Goal: Task Accomplishment & Management: Manage account settings

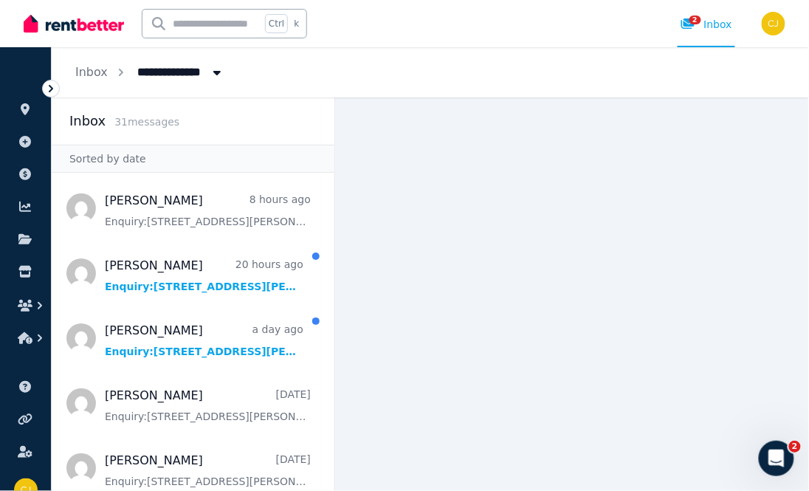
click at [143, 68] on span "All Properties" at bounding box center [185, 71] width 115 height 24
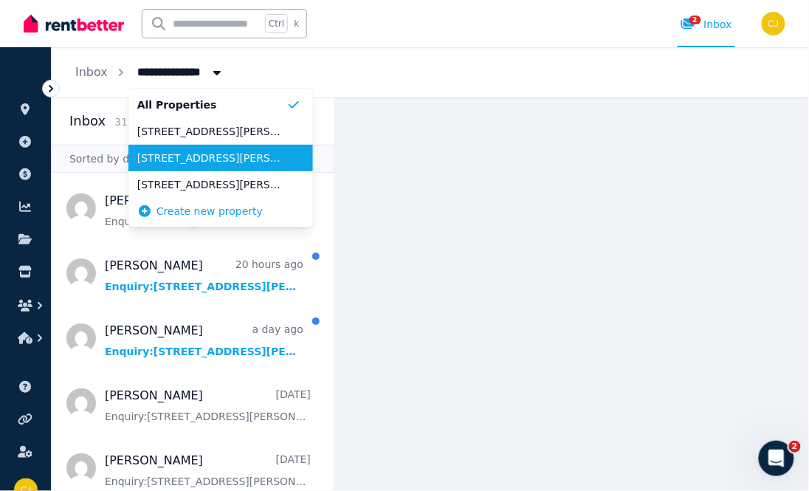
click at [184, 164] on span "[STREET_ADDRESS][PERSON_NAME]" at bounding box center [211, 158] width 149 height 15
type input "**********"
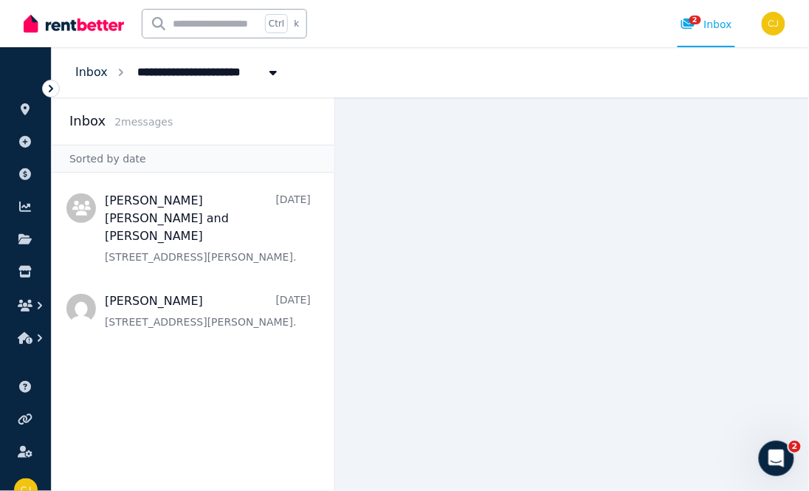
click at [97, 75] on link "Inbox" at bounding box center [91, 72] width 32 height 14
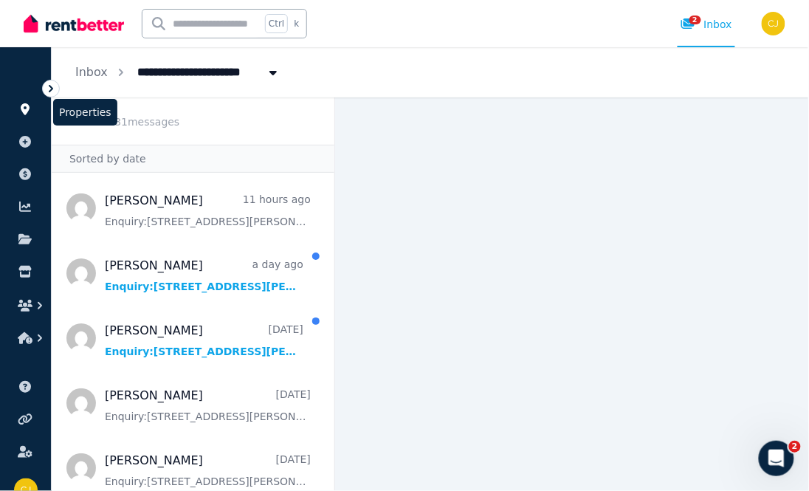
click at [21, 106] on icon at bounding box center [25, 109] width 9 height 12
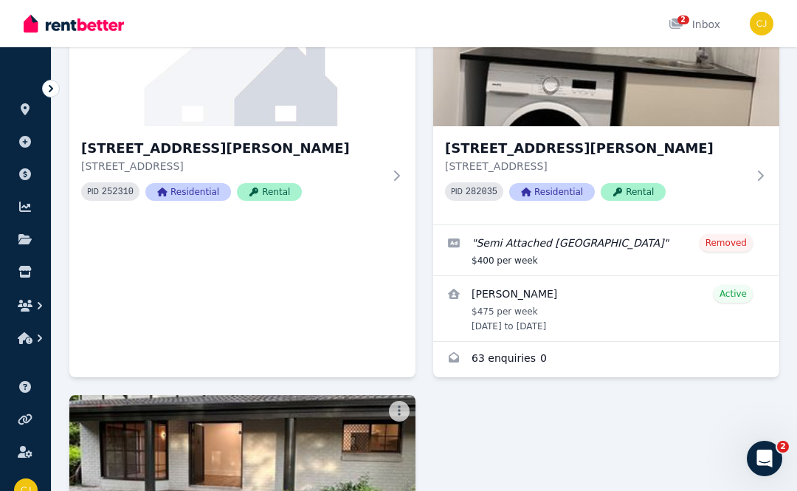
scroll to position [214, 0]
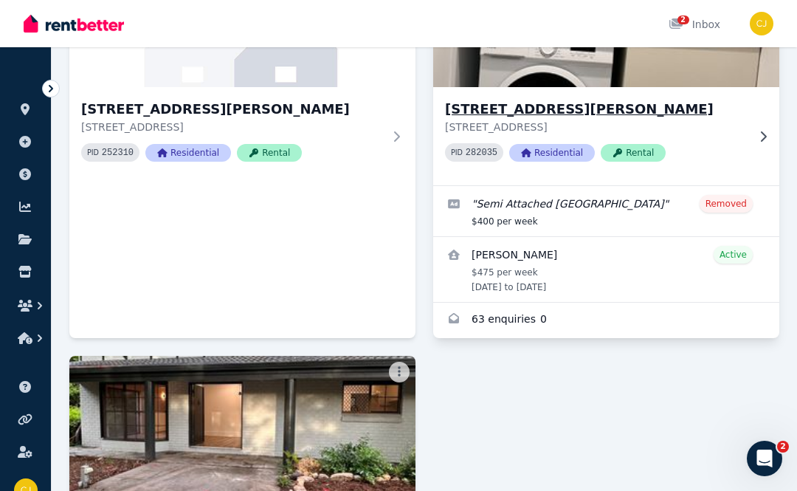
click at [760, 131] on icon at bounding box center [763, 137] width 15 height 12
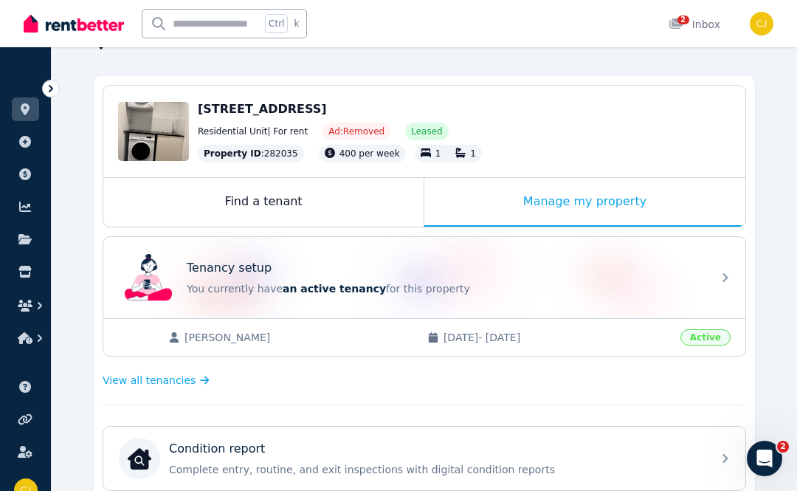
scroll to position [100, 0]
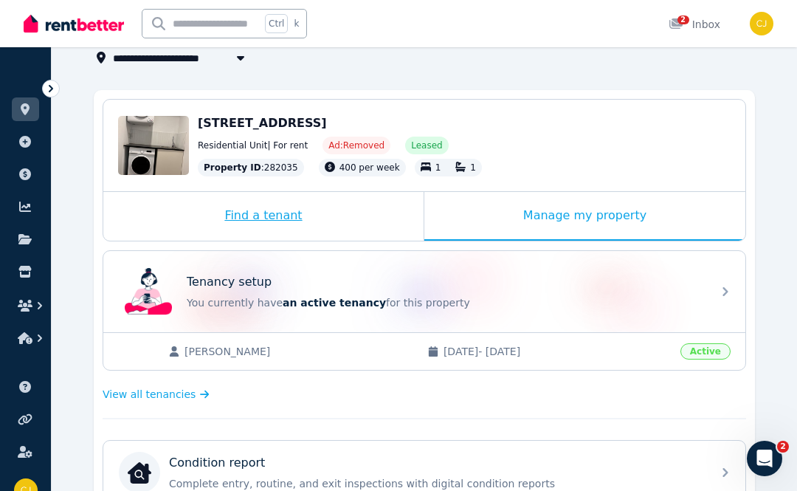
click at [266, 209] on div "Find a tenant" at bounding box center [263, 216] width 320 height 49
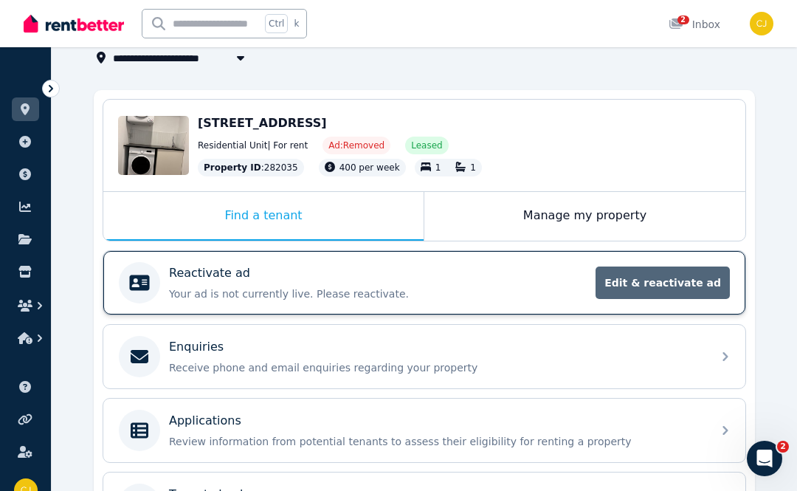
click at [680, 284] on span "Edit & reactivate ad" at bounding box center [662, 282] width 134 height 32
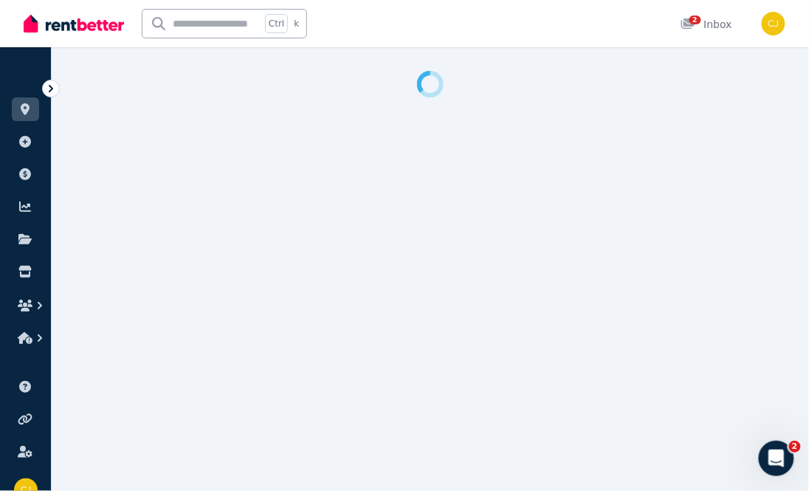
select select "**********"
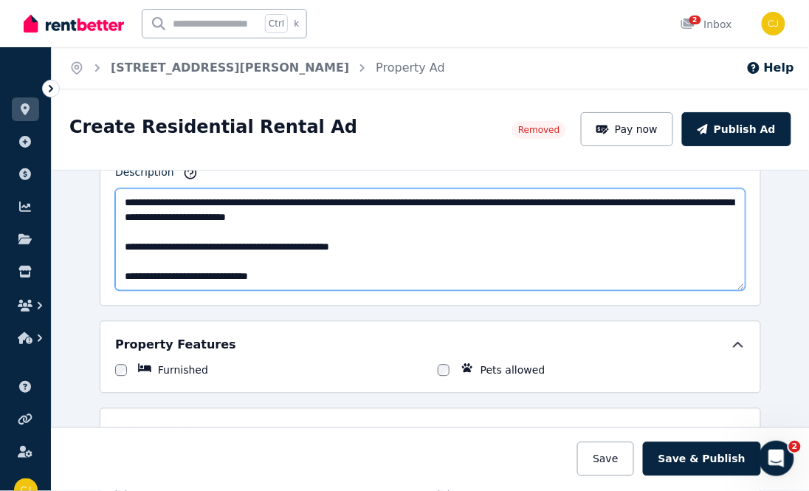
scroll to position [59, 0]
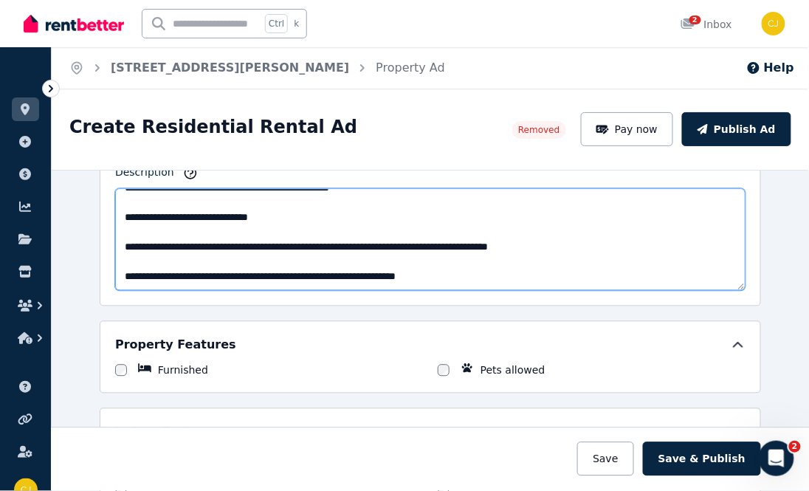
drag, startPoint x: 116, startPoint y: 209, endPoint x: 474, endPoint y: 296, distance: 369.0
click at [474, 296] on div "**********" at bounding box center [430, 181] width 661 height 249
click at [695, 227] on textarea "**********" at bounding box center [430, 240] width 630 height 102
drag, startPoint x: 116, startPoint y: 197, endPoint x: 457, endPoint y: 312, distance: 360.5
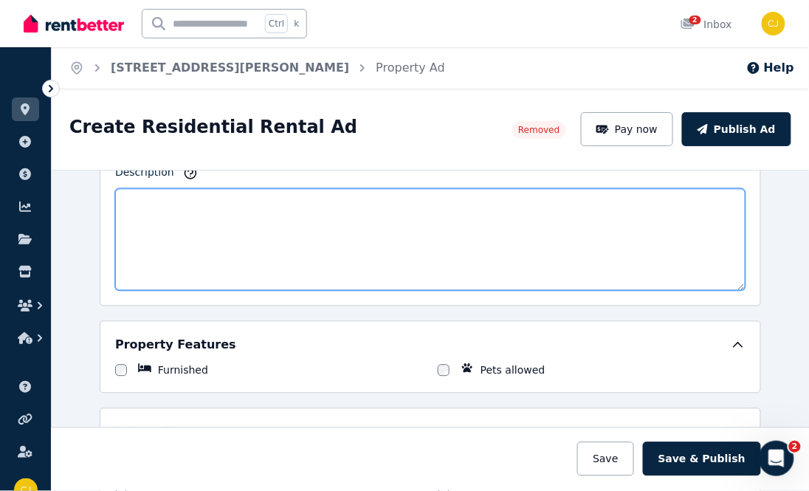
scroll to position [0, 0]
paste textarea "**********"
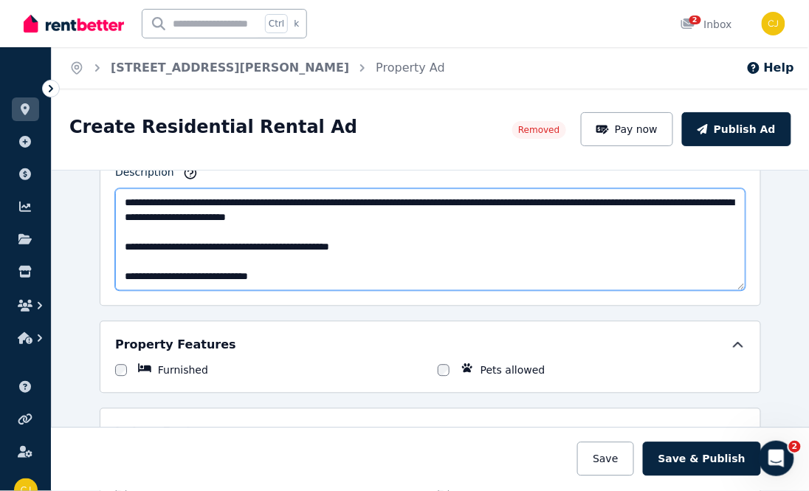
click at [673, 205] on textarea "**********" at bounding box center [430, 240] width 630 height 102
click at [653, 264] on textarea "**********" at bounding box center [430, 240] width 630 height 102
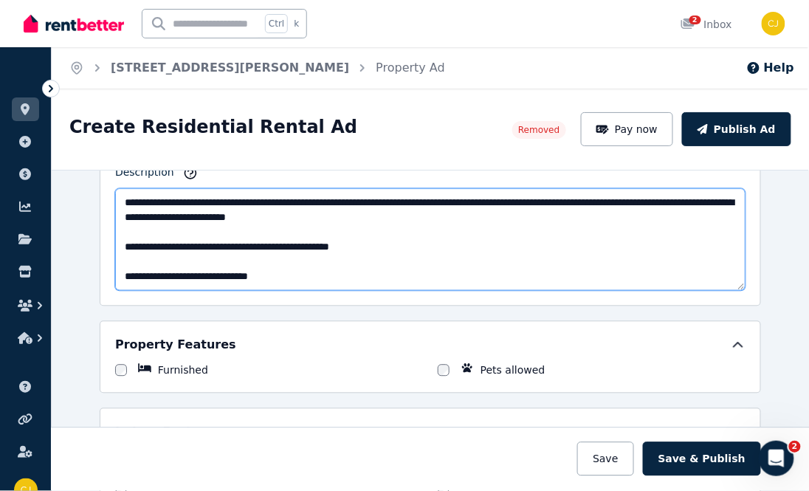
click at [653, 264] on textarea "**********" at bounding box center [430, 240] width 630 height 102
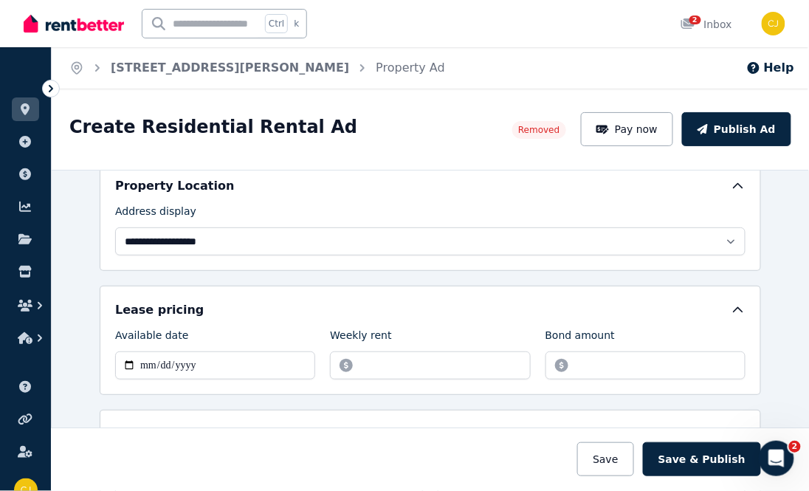
scroll to position [111, 0]
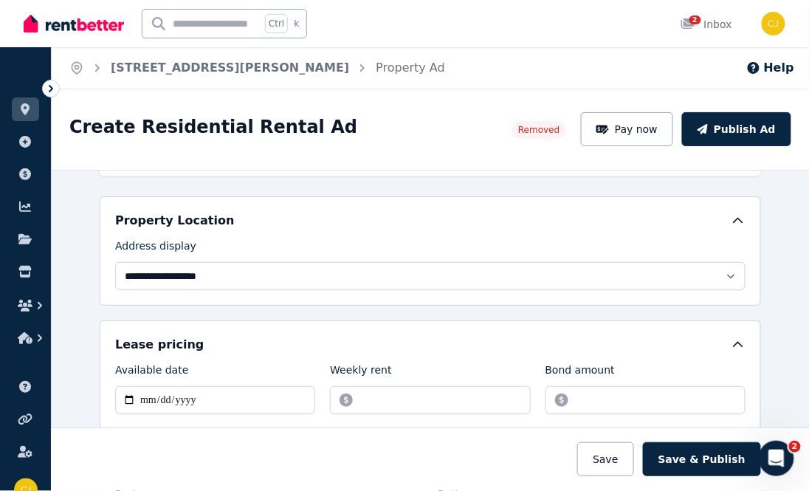
drag, startPoint x: 630, startPoint y: 286, endPoint x: 687, endPoint y: 481, distance: 202.9
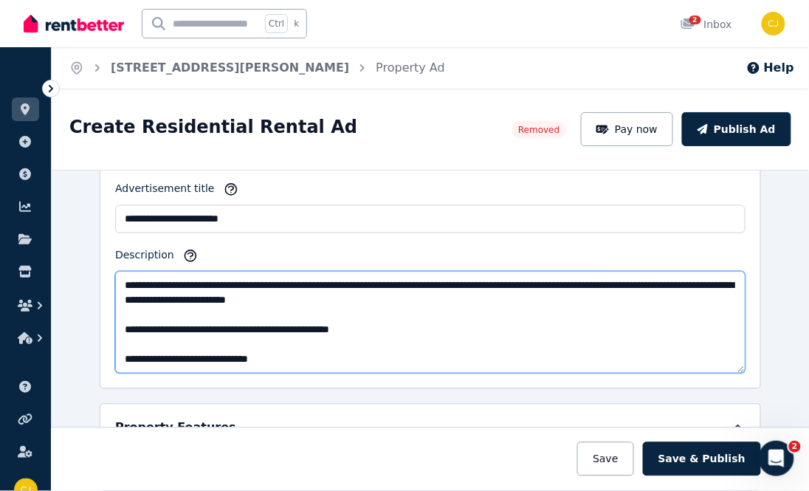
scroll to position [702, 0]
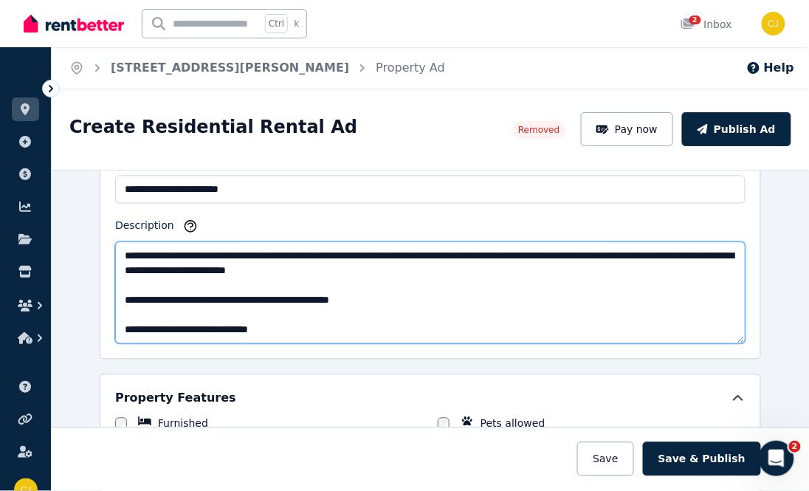
type textarea "**********"
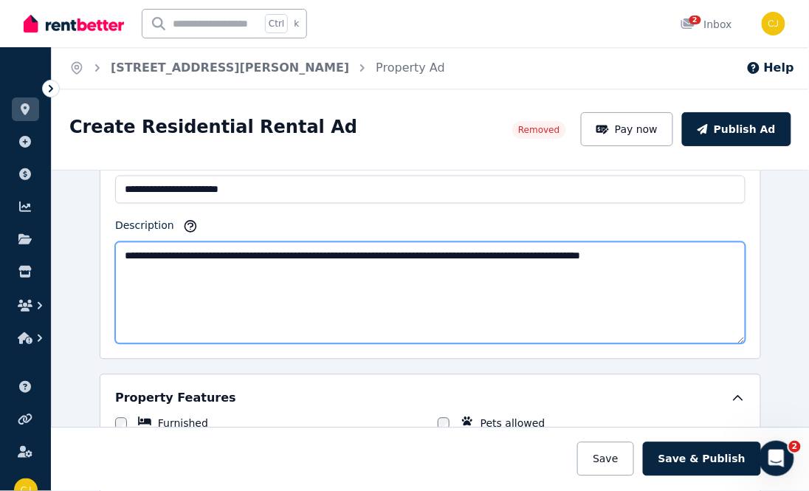
drag, startPoint x: 698, startPoint y: 263, endPoint x: 56, endPoint y: 291, distance: 642.5
click at [56, 291] on div "**********" at bounding box center [430, 330] width 757 height 321
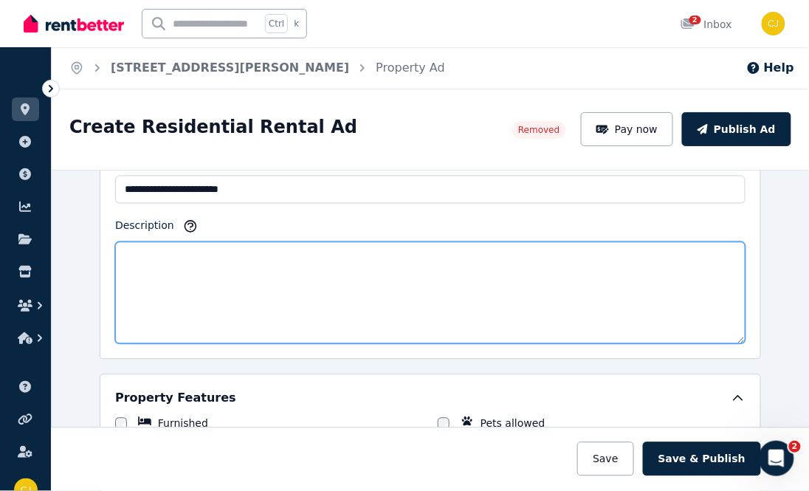
paste textarea "**********"
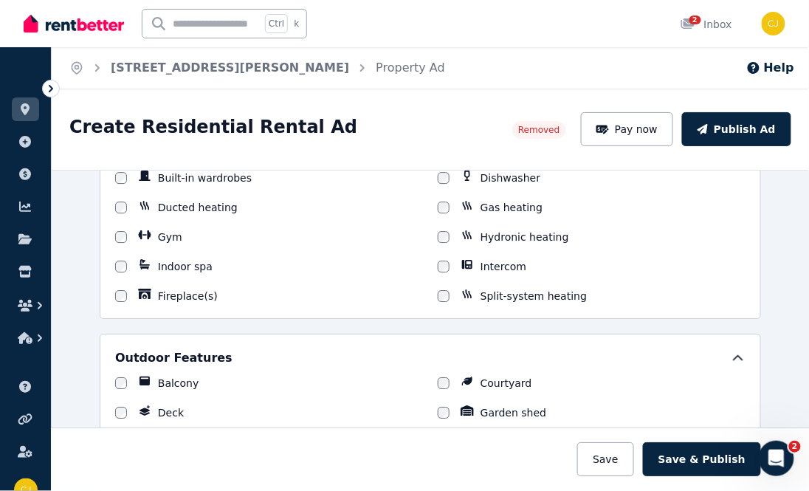
scroll to position [1230, 0]
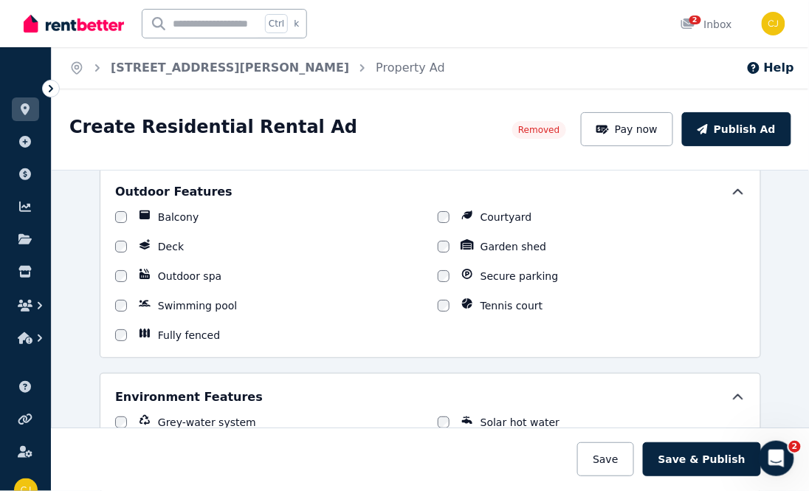
type textarea "**********"
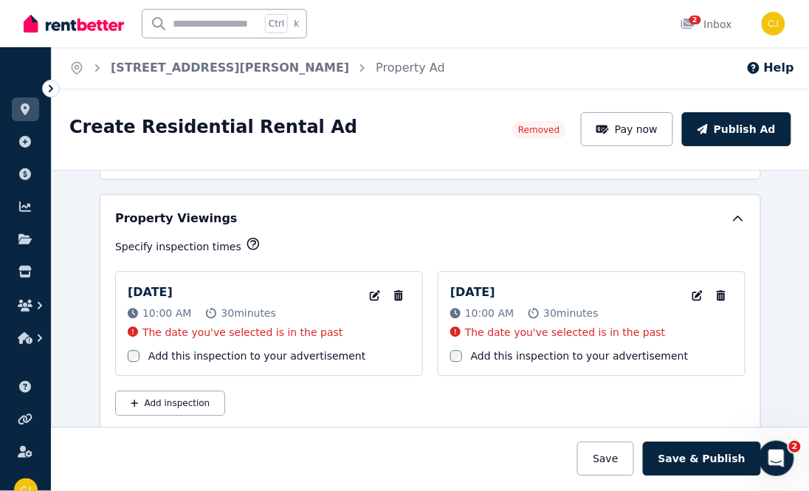
scroll to position [2091, 0]
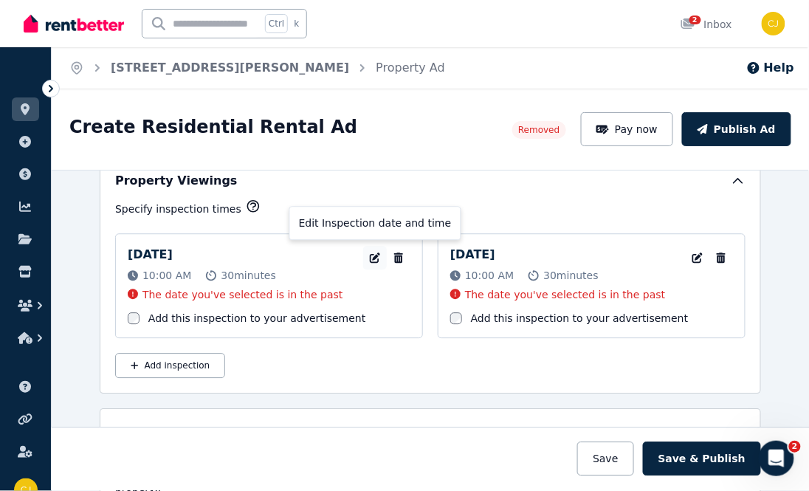
click at [367, 258] on icon "button" at bounding box center [374, 257] width 15 height 10
select select "**"
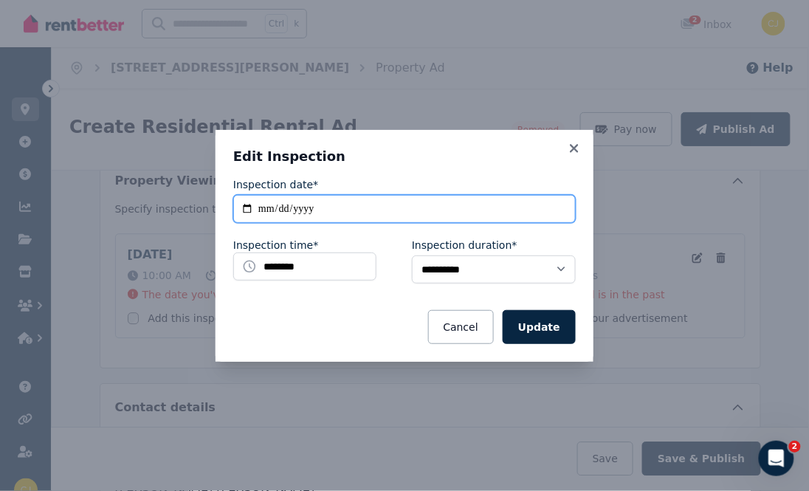
click at [271, 210] on input "**********" at bounding box center [404, 209] width 342 height 28
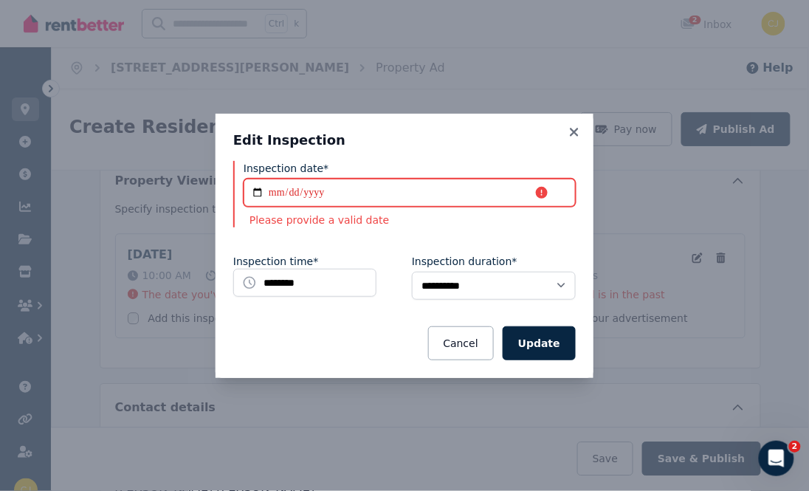
type input "**********"
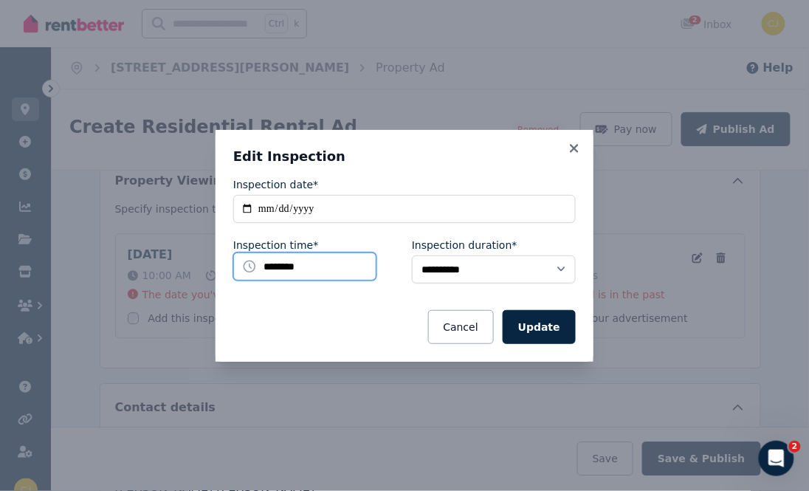
click at [279, 270] on input "********" at bounding box center [304, 266] width 143 height 28
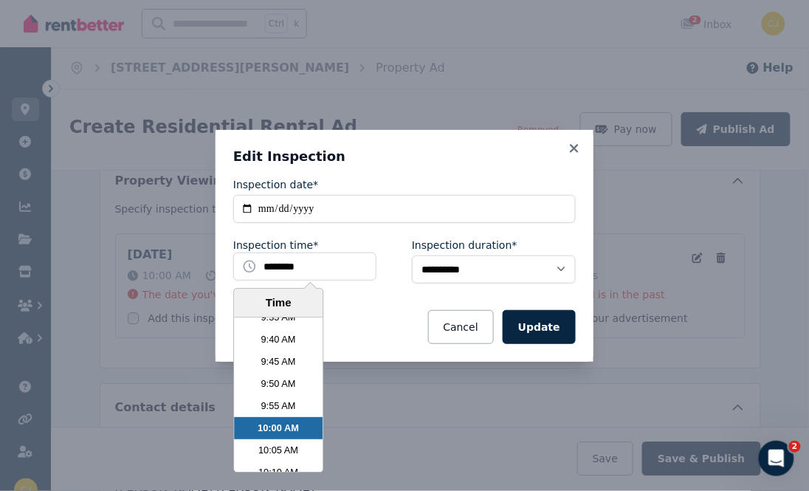
scroll to position [2469, 0]
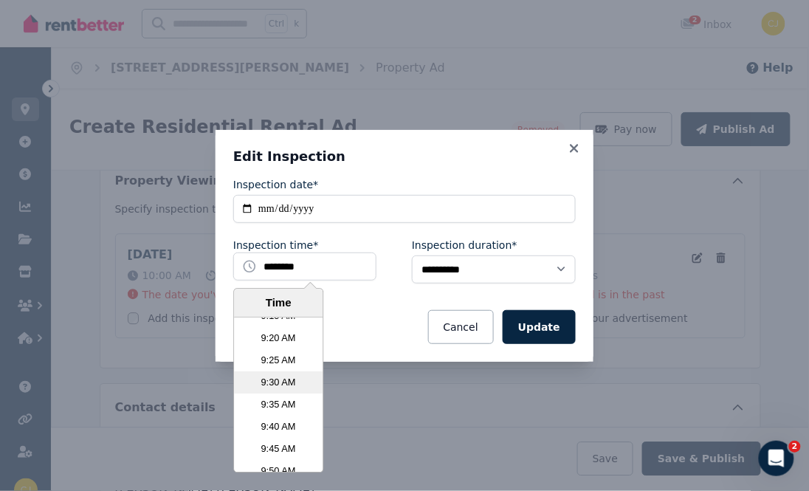
click at [302, 391] on li "9:30 AM" at bounding box center [278, 383] width 89 height 22
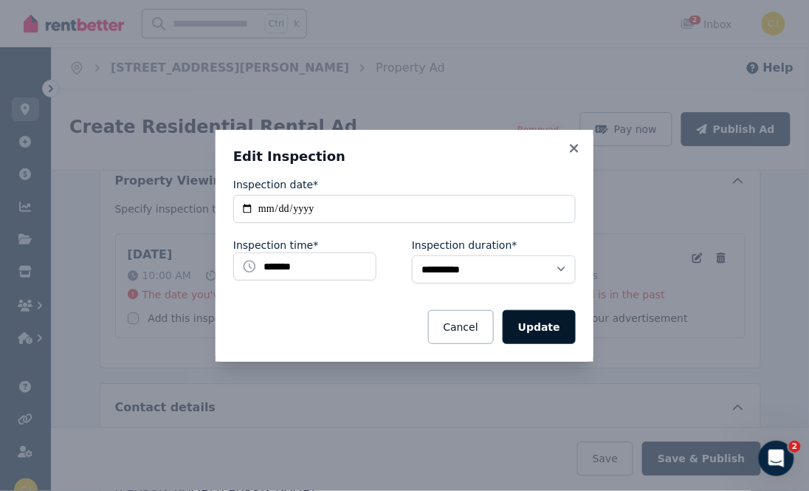
click at [554, 339] on button "Update" at bounding box center [538, 327] width 73 height 34
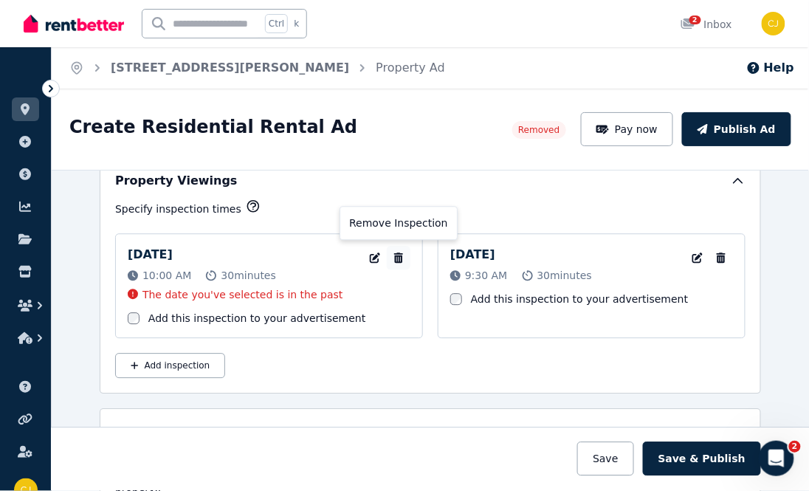
click at [393, 253] on icon "button" at bounding box center [398, 257] width 15 height 10
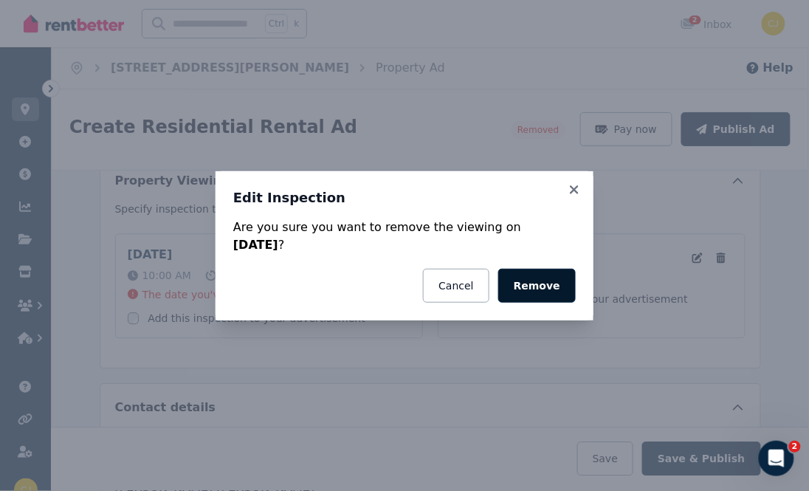
click at [547, 290] on button "Remove" at bounding box center [536, 286] width 77 height 34
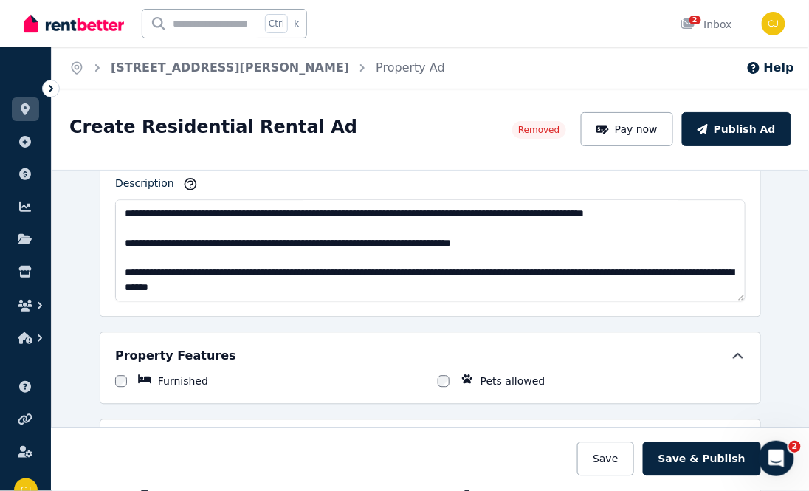
scroll to position [750, 0]
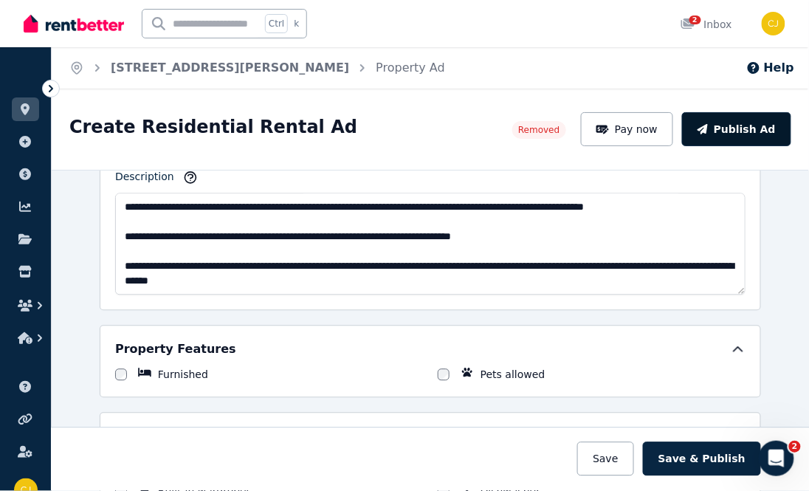
click at [747, 130] on button "Publish Ad" at bounding box center [736, 129] width 109 height 34
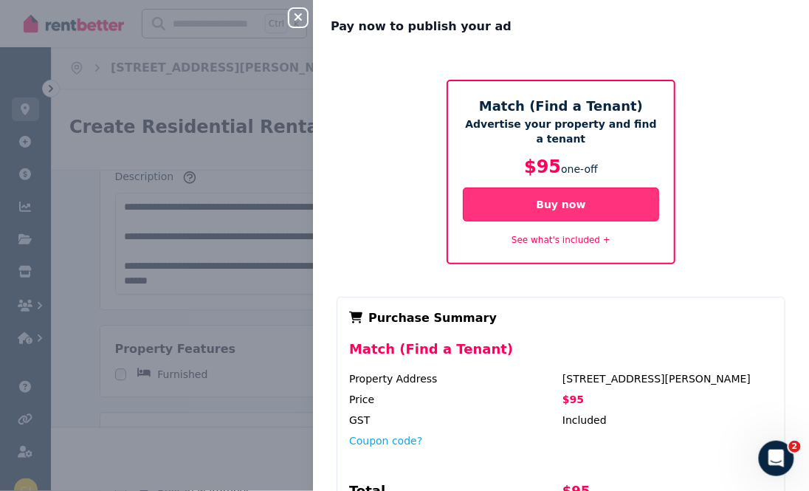
click at [567, 212] on button "Buy now" at bounding box center [561, 204] width 196 height 34
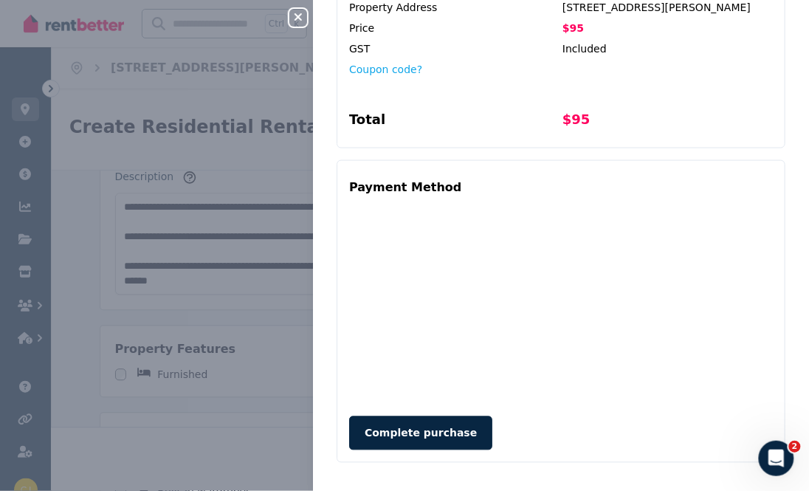
scroll to position [373, 0]
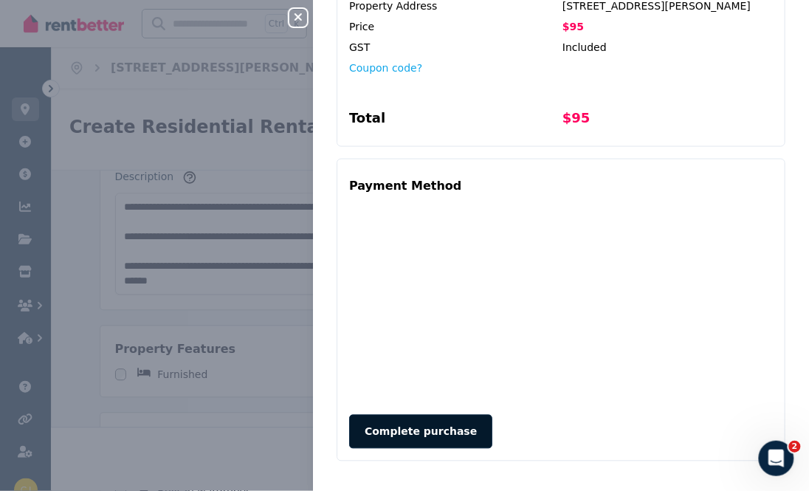
click at [393, 424] on button "Complete purchase" at bounding box center [420, 432] width 143 height 34
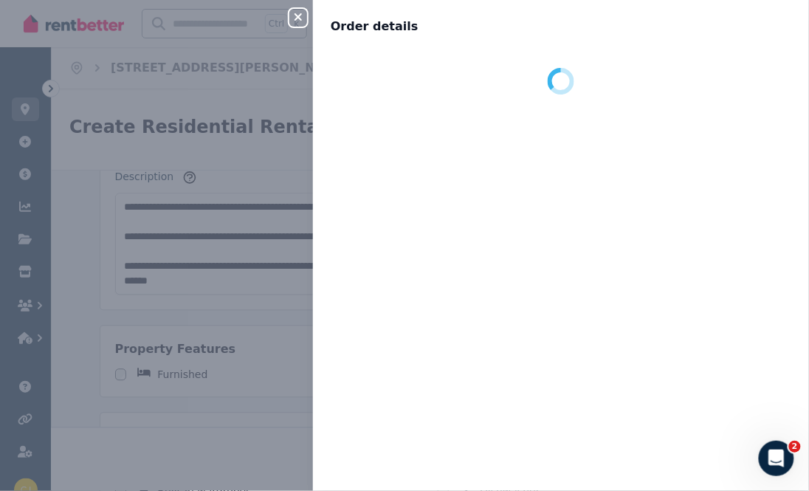
scroll to position [0, 0]
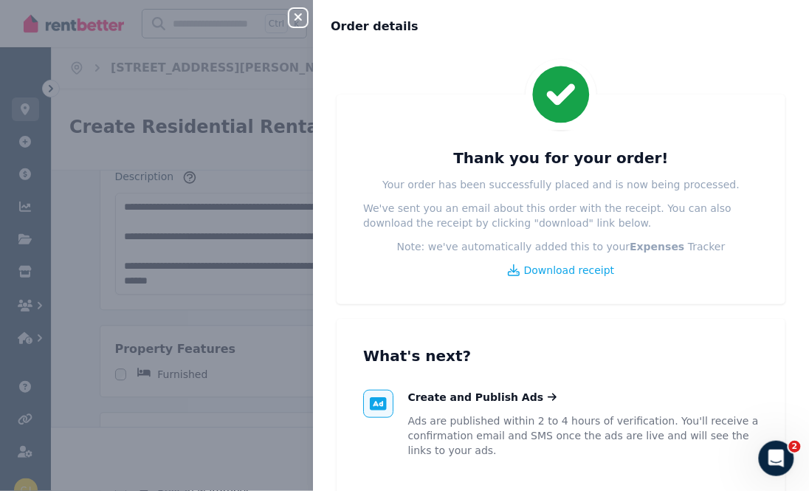
click at [300, 22] on icon "button" at bounding box center [298, 17] width 18 height 12
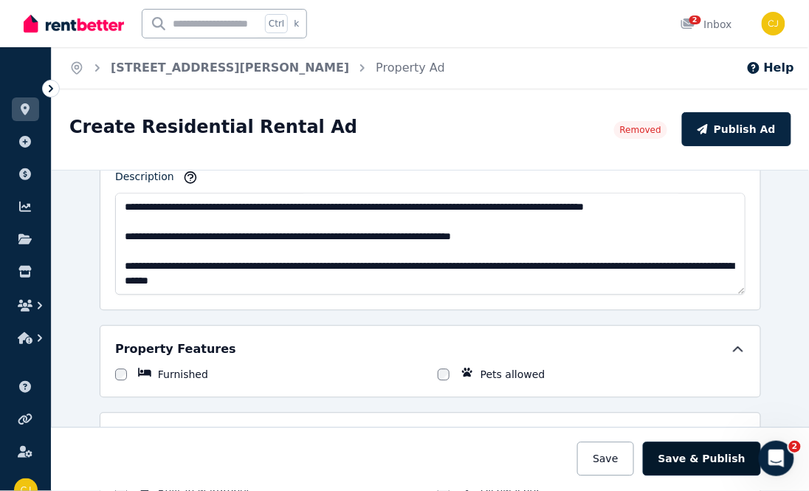
click at [710, 468] on button "Save & Publish" at bounding box center [702, 459] width 118 height 34
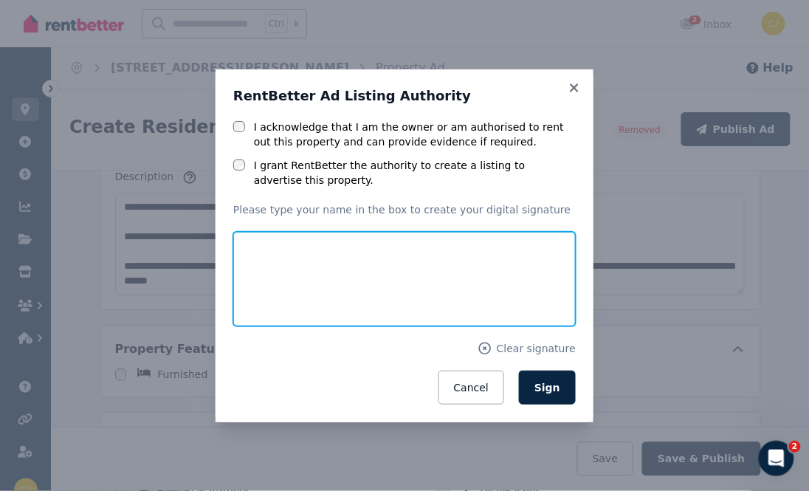
click at [407, 294] on input "text" at bounding box center [404, 279] width 342 height 94
type input "**********"
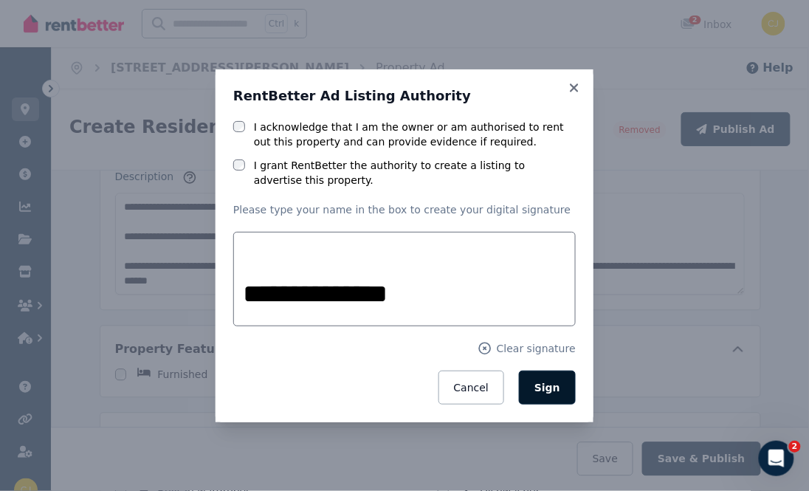
click at [561, 381] on button "Sign" at bounding box center [547, 387] width 57 height 34
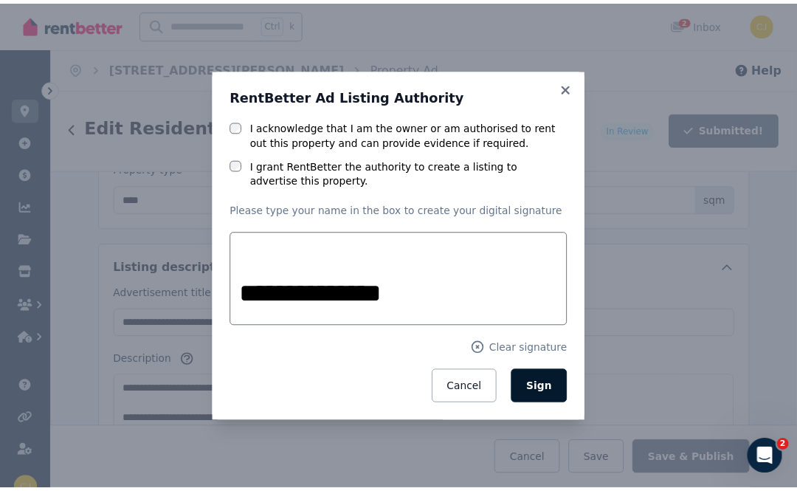
scroll to position [933, 0]
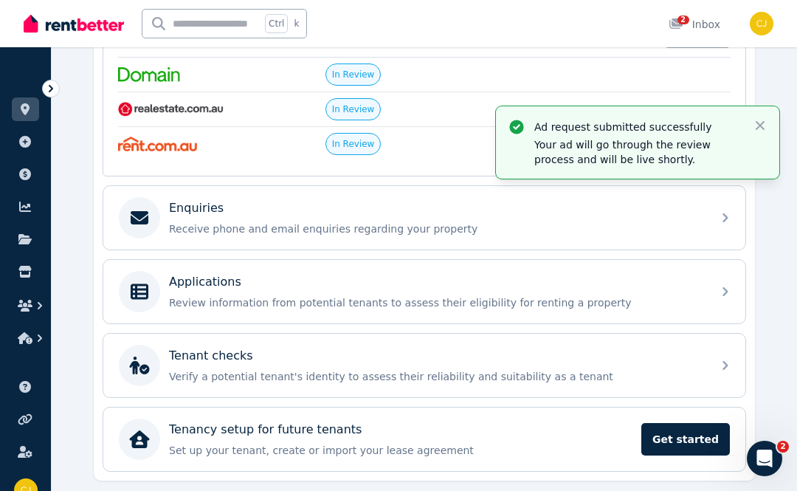
scroll to position [348, 0]
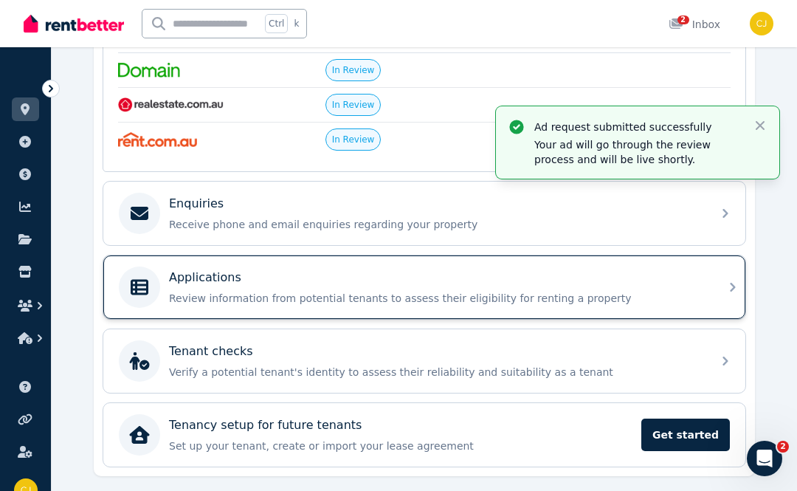
click at [724, 288] on icon at bounding box center [733, 287] width 18 height 18
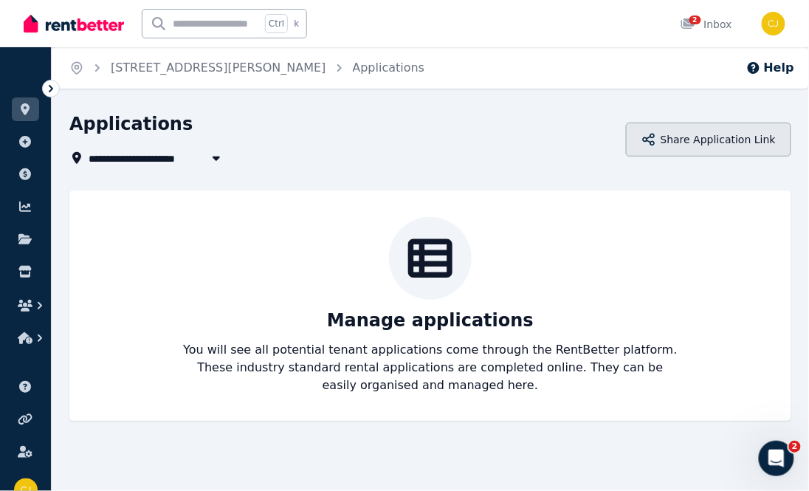
click at [717, 137] on button "Share Application Link" at bounding box center [708, 139] width 165 height 34
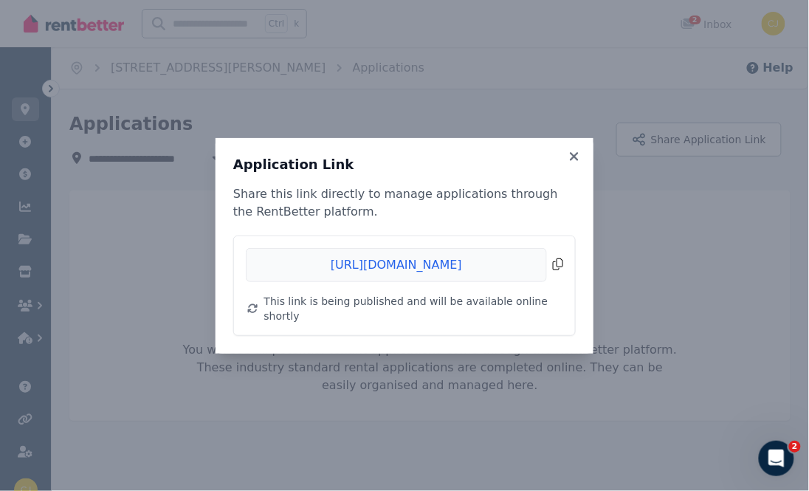
click at [478, 266] on span "Copied!" at bounding box center [404, 265] width 317 height 34
click at [567, 161] on icon at bounding box center [574, 156] width 15 height 13
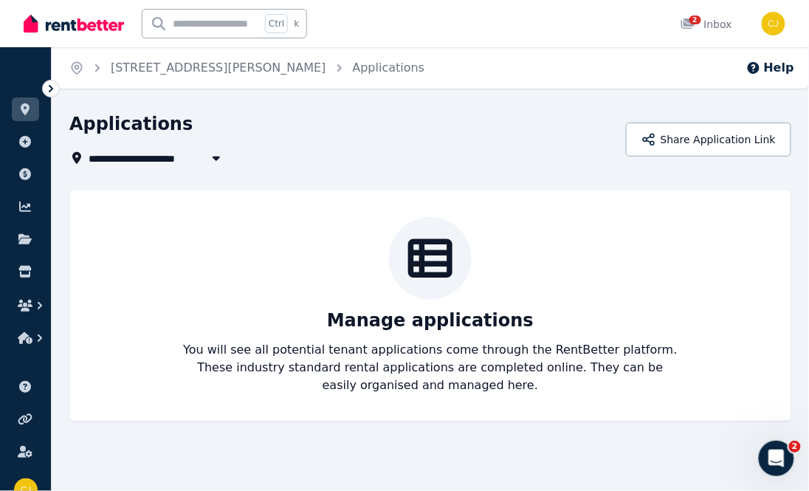
click at [566, 161] on div "**********" at bounding box center [342, 158] width 547 height 18
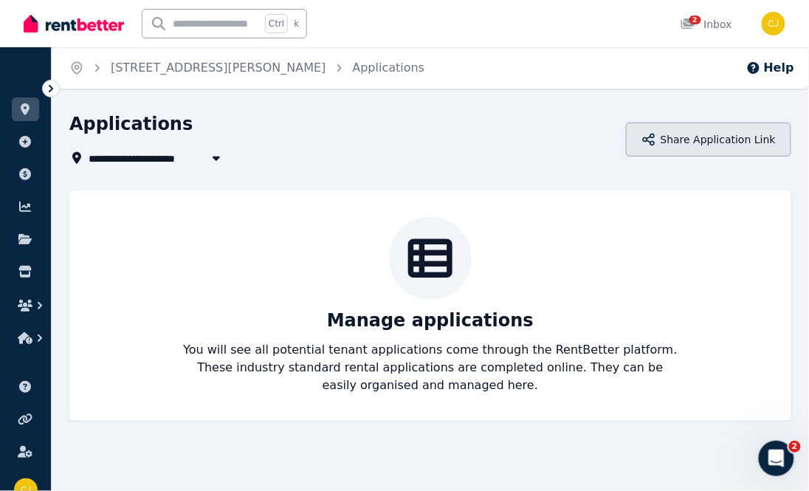
click at [704, 142] on button "Share Application Link" at bounding box center [708, 139] width 165 height 34
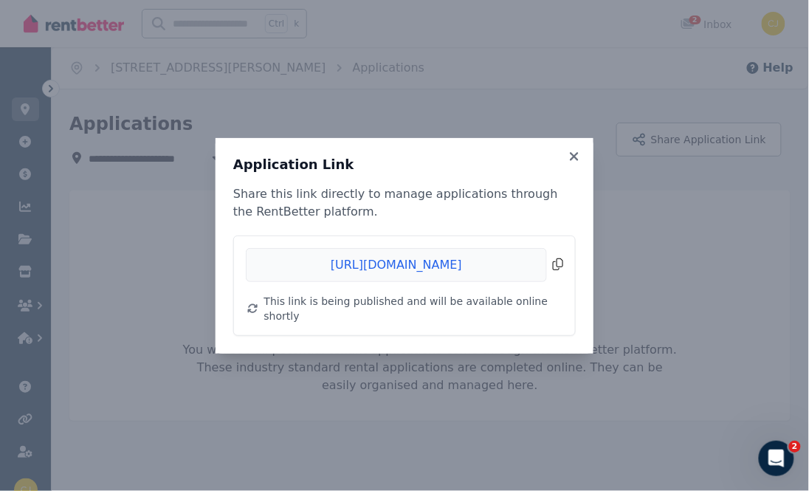
click at [470, 270] on span "Copied!" at bounding box center [404, 265] width 317 height 34
click at [745, 208] on div "Application Link Share this link directly to manage applications through the Re…" at bounding box center [404, 245] width 809 height 491
click at [572, 159] on icon at bounding box center [574, 156] width 15 height 13
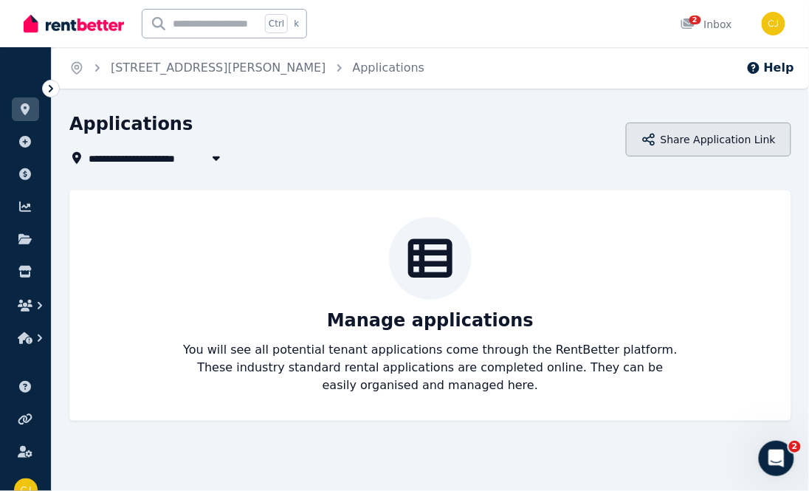
click at [676, 150] on button "Share Application Link" at bounding box center [708, 139] width 165 height 34
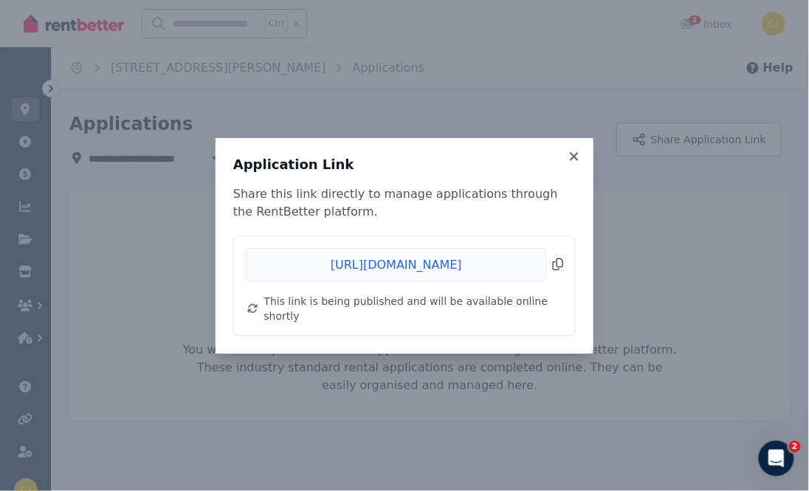
click at [446, 266] on span "Copied!" at bounding box center [404, 265] width 317 height 34
click at [576, 163] on icon at bounding box center [574, 156] width 15 height 13
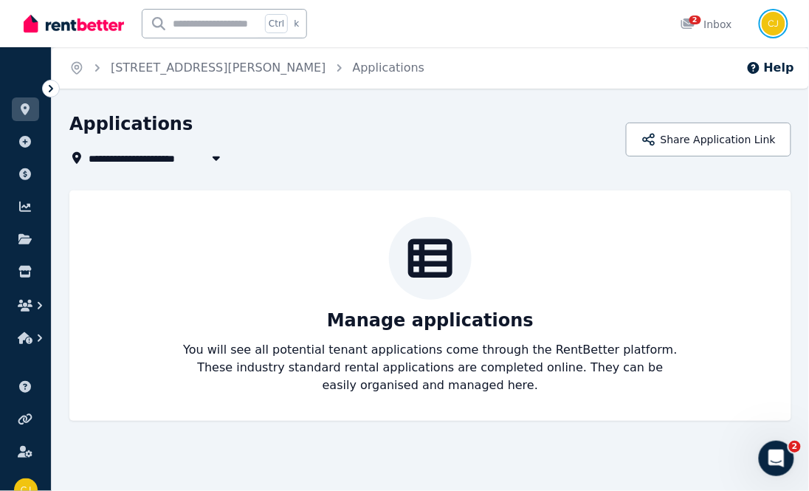
click at [775, 18] on img "button" at bounding box center [773, 24] width 24 height 24
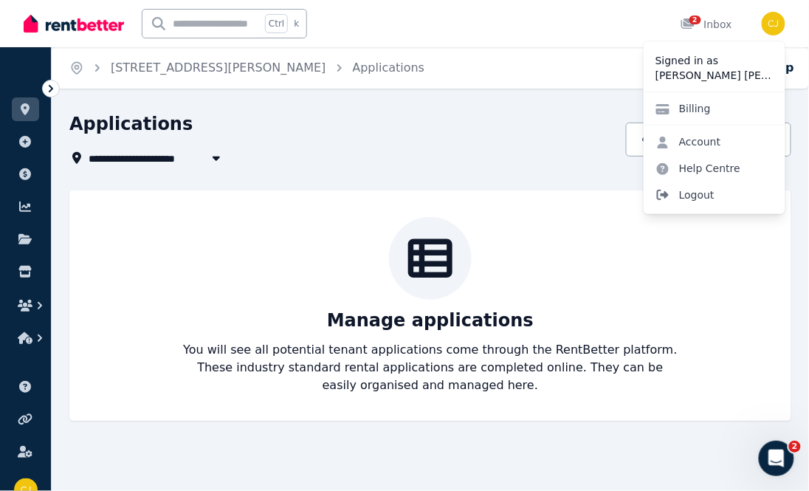
click at [686, 194] on span "Logout" at bounding box center [714, 194] width 142 height 27
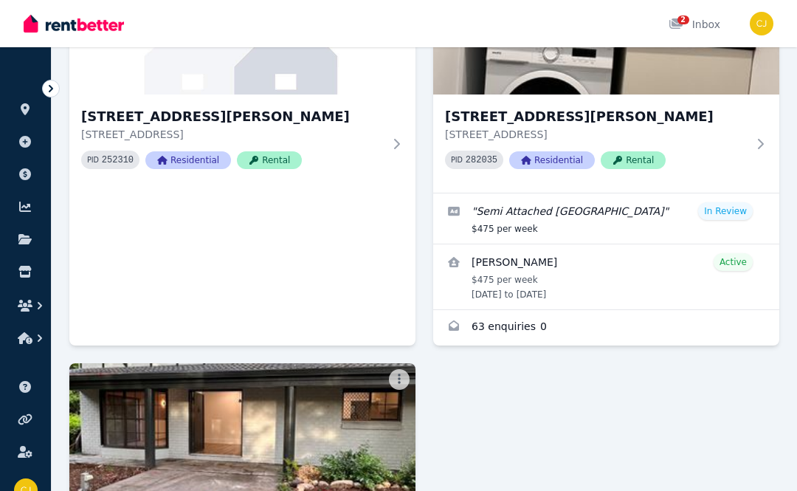
scroll to position [80, 0]
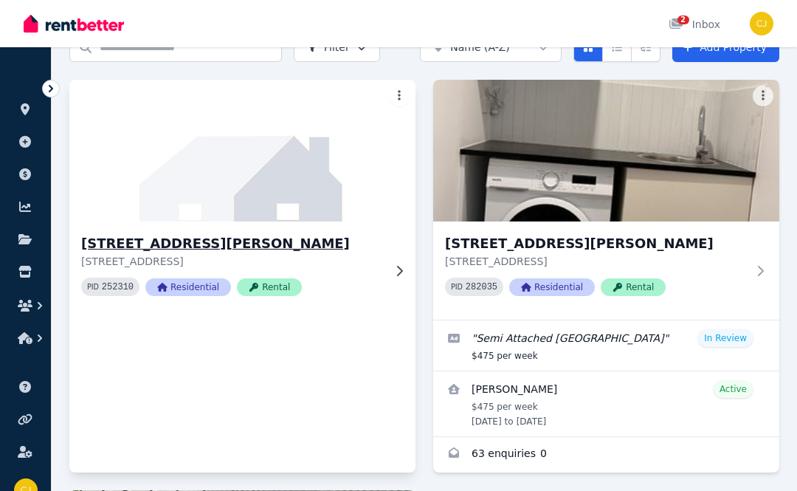
click at [310, 181] on img at bounding box center [241, 150] width 363 height 149
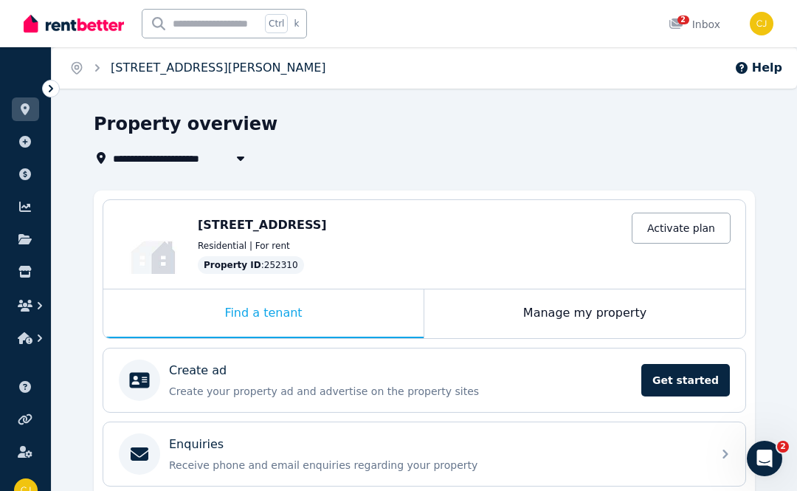
click at [187, 70] on link "[STREET_ADDRESS][PERSON_NAME]" at bounding box center [218, 67] width 215 height 14
click at [240, 159] on icon "button" at bounding box center [240, 158] width 7 height 4
type input "**********"
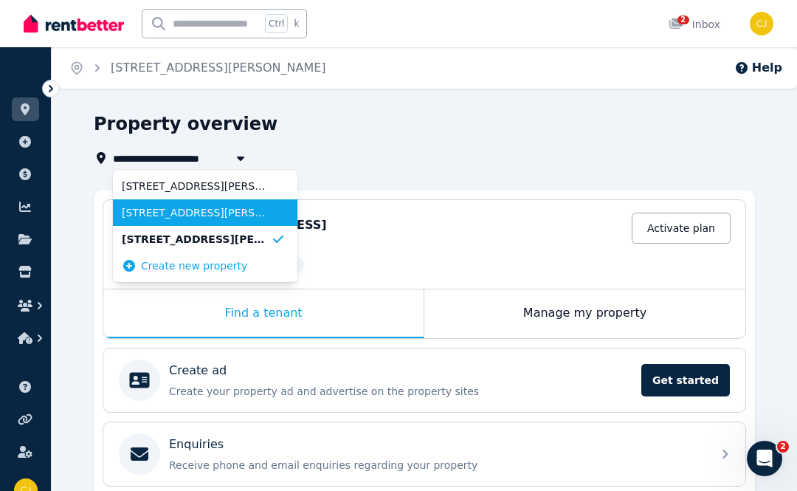
click at [229, 205] on span "[STREET_ADDRESS][PERSON_NAME]" at bounding box center [196, 212] width 149 height 15
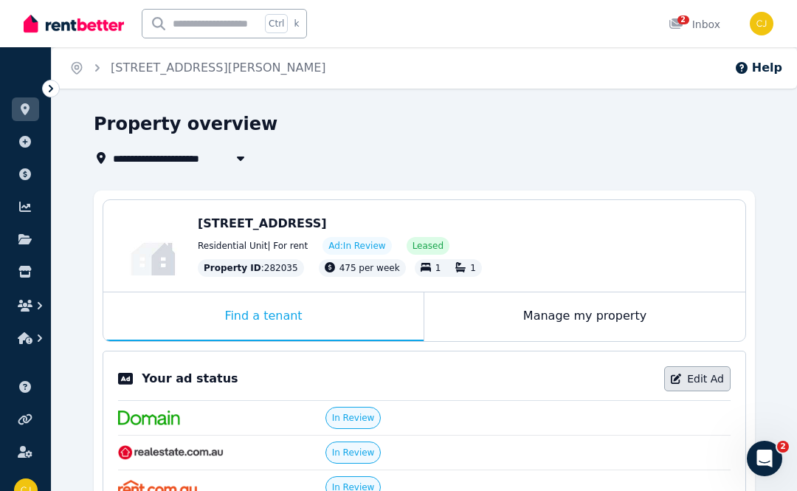
click at [702, 378] on link "Edit Ad" at bounding box center [697, 378] width 66 height 25
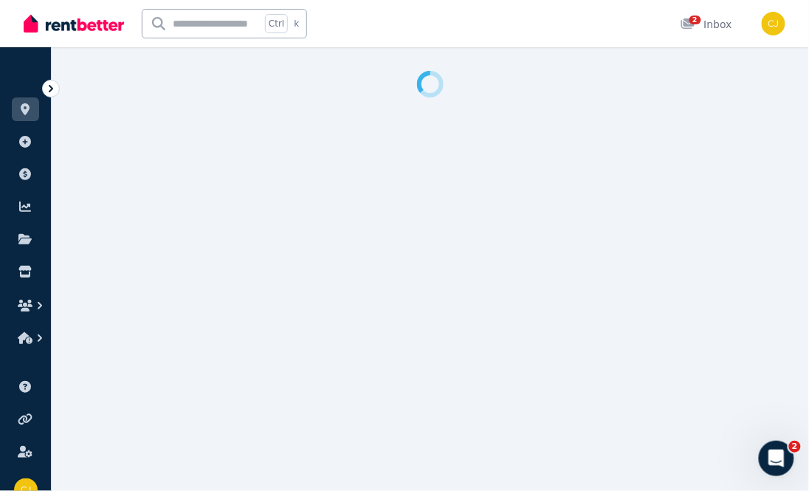
select select "**********"
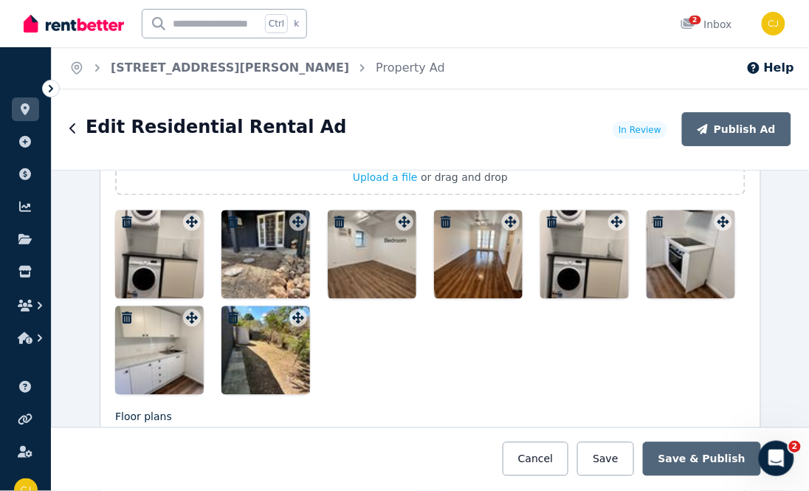
scroll to position [1909, 0]
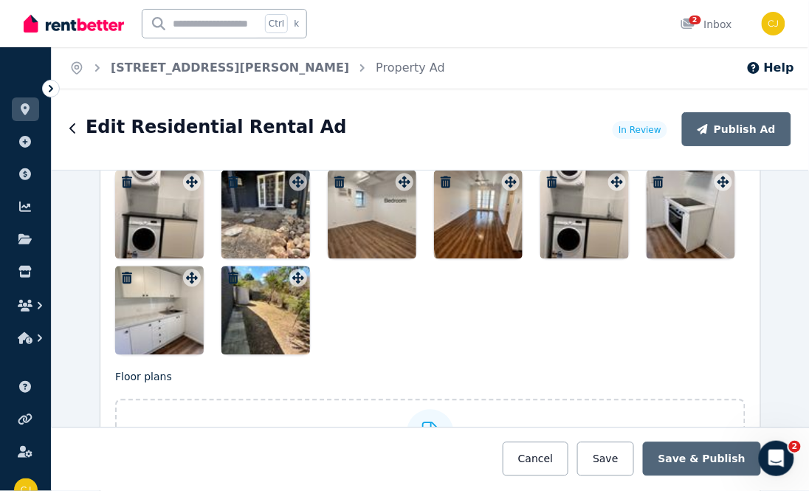
drag, startPoint x: 276, startPoint y: 222, endPoint x: 128, endPoint y: 214, distance: 147.8
click at [128, 214] on div at bounding box center [430, 262] width 630 height 184
click at [184, 193] on div at bounding box center [159, 214] width 89 height 89
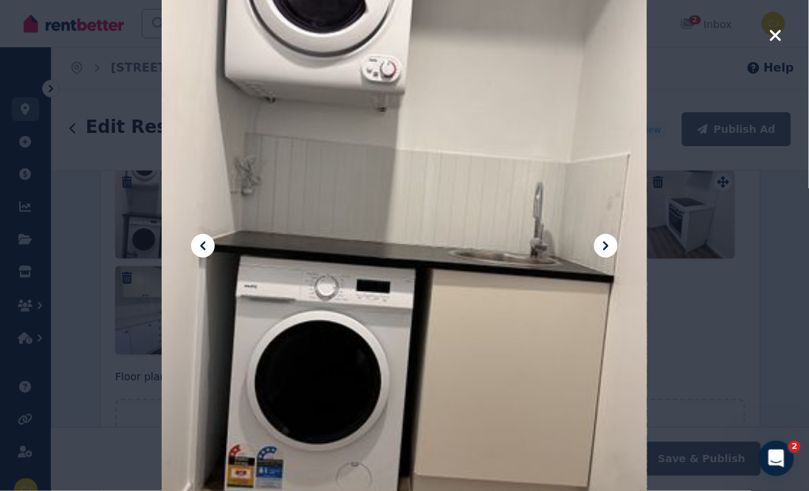
click at [772, 38] on icon "button" at bounding box center [775, 35] width 11 height 11
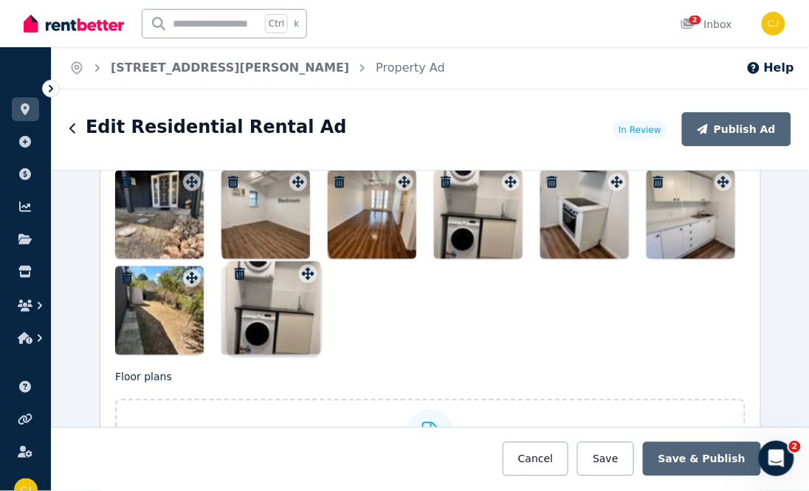
drag, startPoint x: 186, startPoint y: 189, endPoint x: 305, endPoint y: 266, distance: 141.8
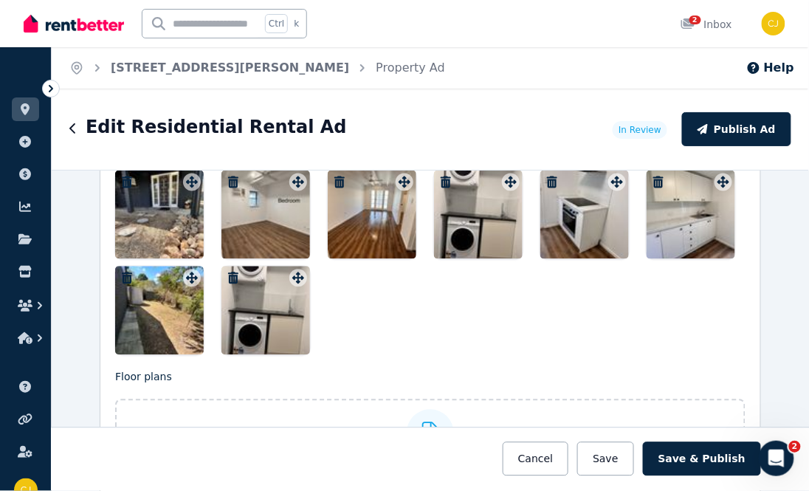
drag, startPoint x: 164, startPoint y: 319, endPoint x: 195, endPoint y: 264, distance: 62.8
click at [195, 264] on div at bounding box center [430, 262] width 630 height 184
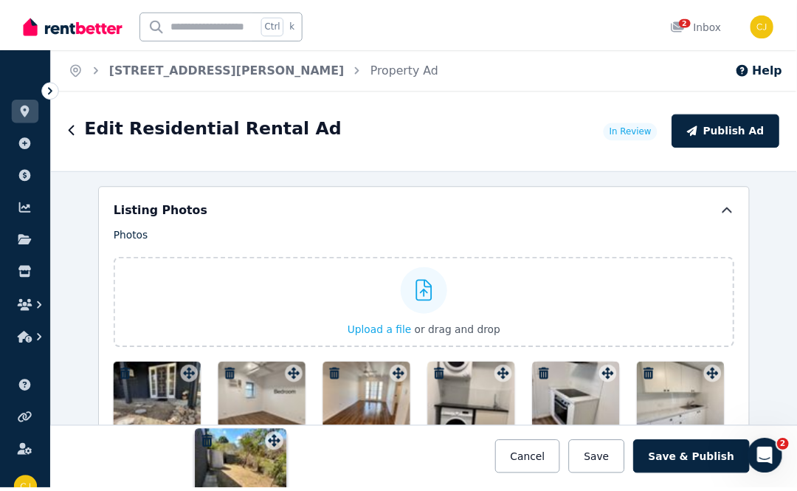
scroll to position [1721, 0]
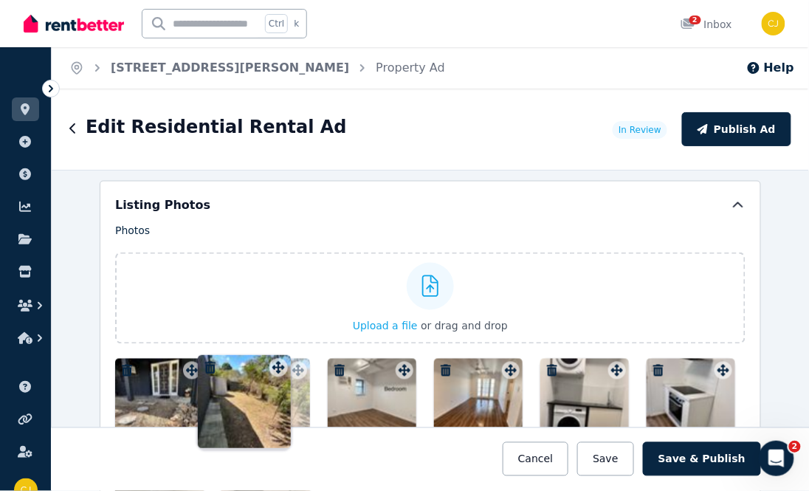
drag, startPoint x: 185, startPoint y: 281, endPoint x: 276, endPoint y: 356, distance: 117.9
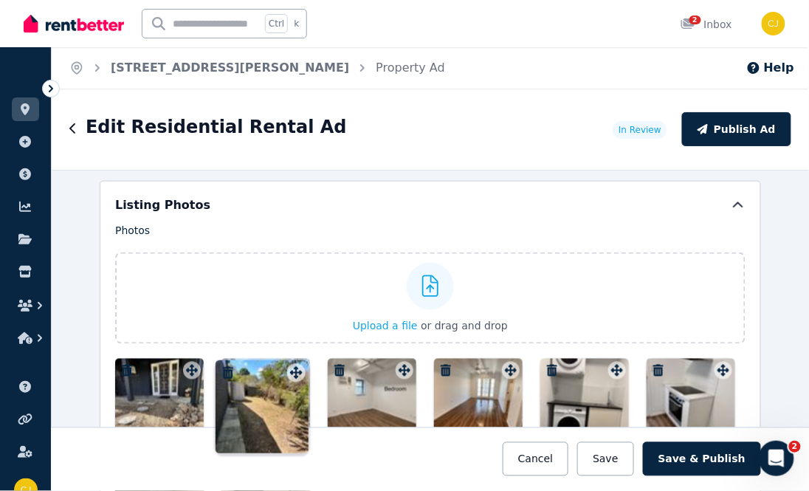
click at [276, 356] on div "Photos Upload a file or drag and drop To pick up a draggable item, press the sp…" at bounding box center [430, 383] width 630 height 320
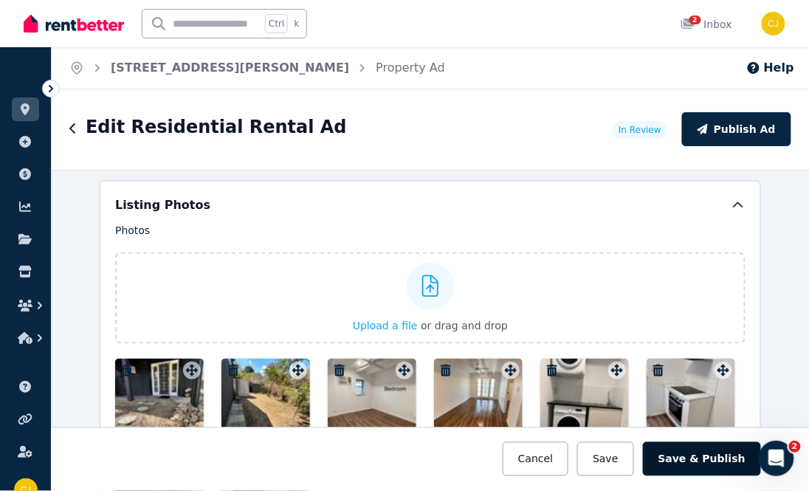
click at [702, 457] on button "Save & Publish" at bounding box center [702, 459] width 118 height 34
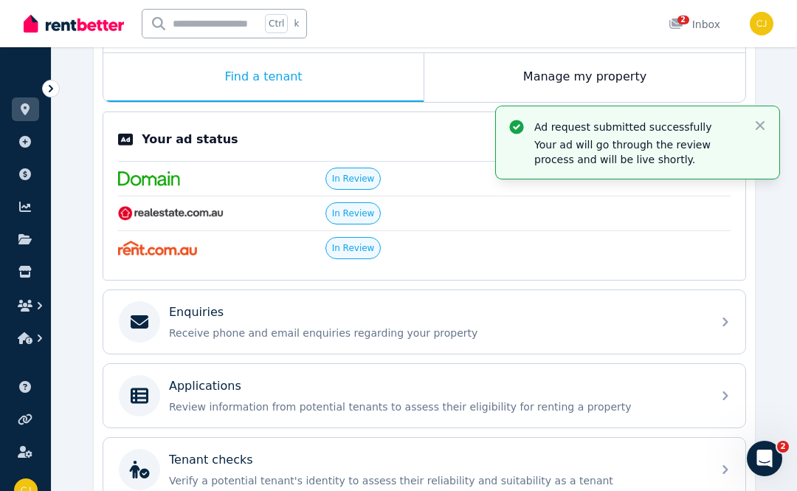
scroll to position [249, 0]
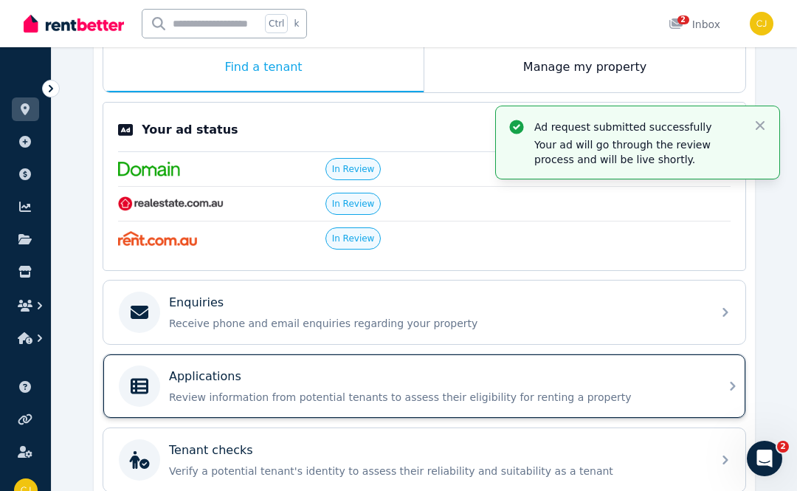
click at [726, 377] on icon at bounding box center [733, 386] width 18 height 18
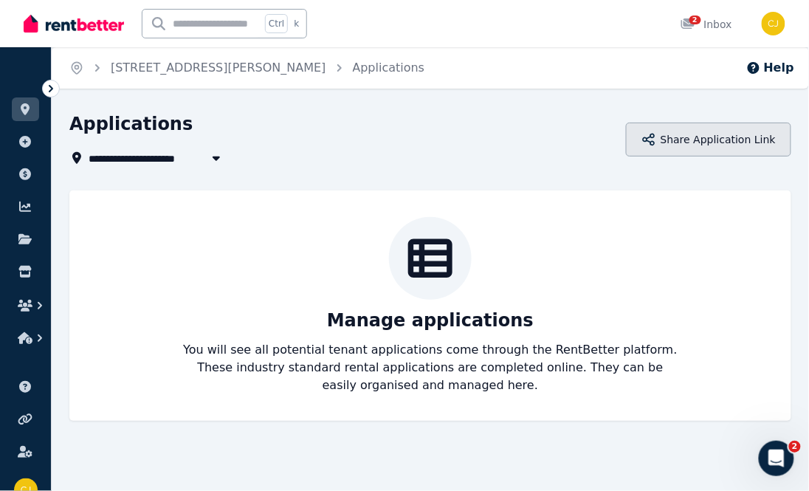
click at [707, 140] on button "Share Application Link" at bounding box center [708, 139] width 165 height 34
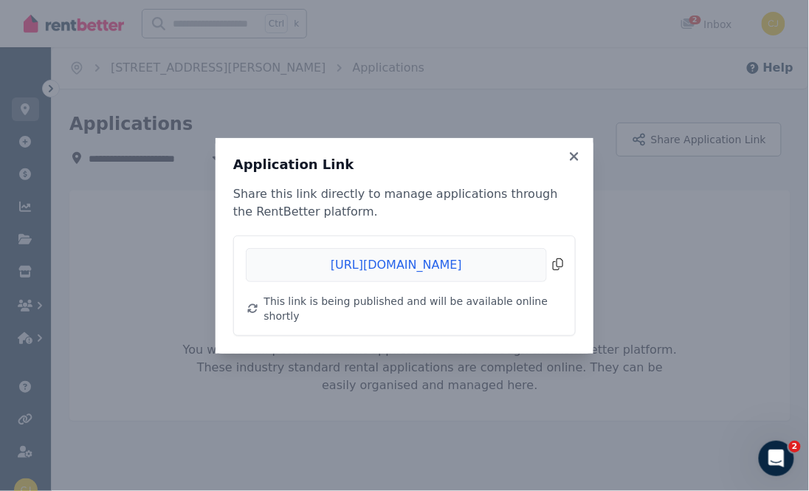
drag, startPoint x: 443, startPoint y: 277, endPoint x: 377, endPoint y: 269, distance: 66.2
click at [377, 269] on span "Copied!" at bounding box center [404, 265] width 317 height 34
click at [572, 160] on icon at bounding box center [574, 156] width 8 height 8
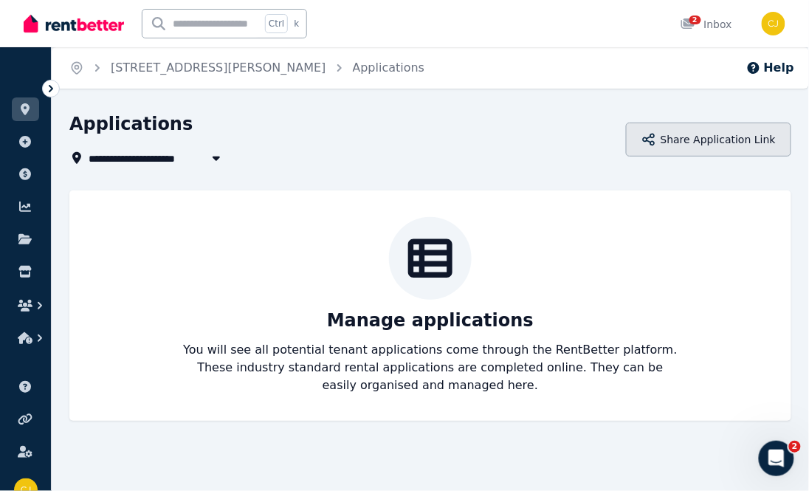
click at [717, 144] on button "Share Application Link" at bounding box center [708, 139] width 165 height 34
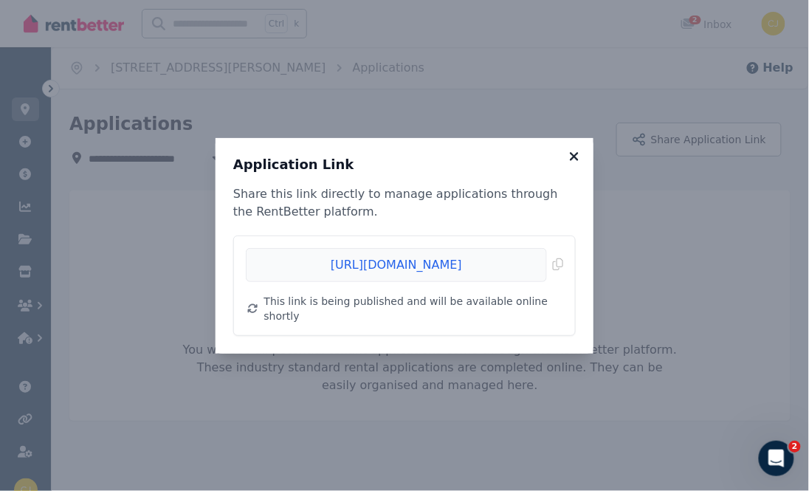
click at [574, 158] on icon at bounding box center [574, 156] width 15 height 13
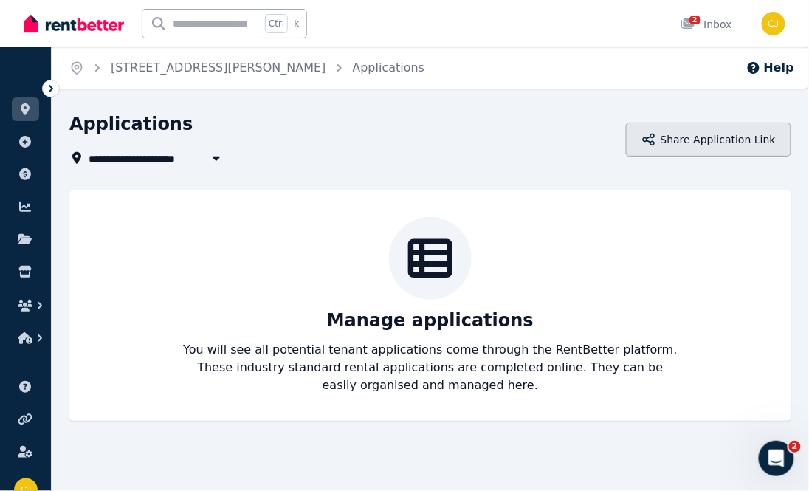
click at [723, 129] on button "Share Application Link" at bounding box center [708, 139] width 165 height 34
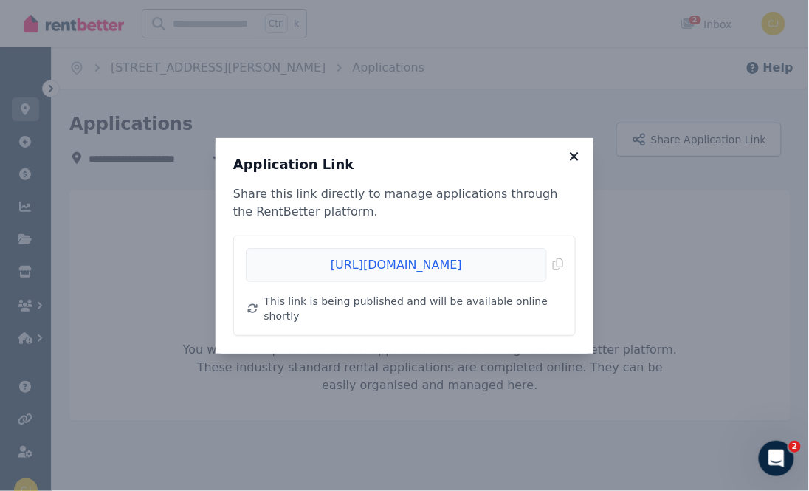
click at [577, 162] on icon at bounding box center [574, 156] width 15 height 13
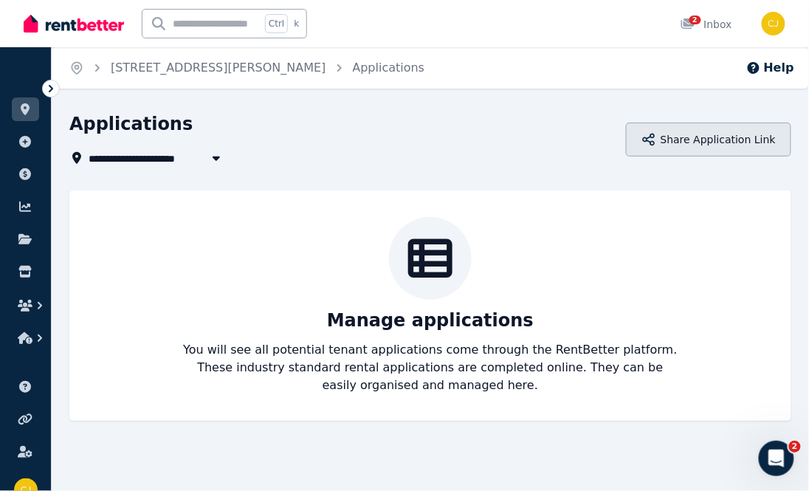
click at [704, 137] on button "Share Application Link" at bounding box center [708, 139] width 165 height 34
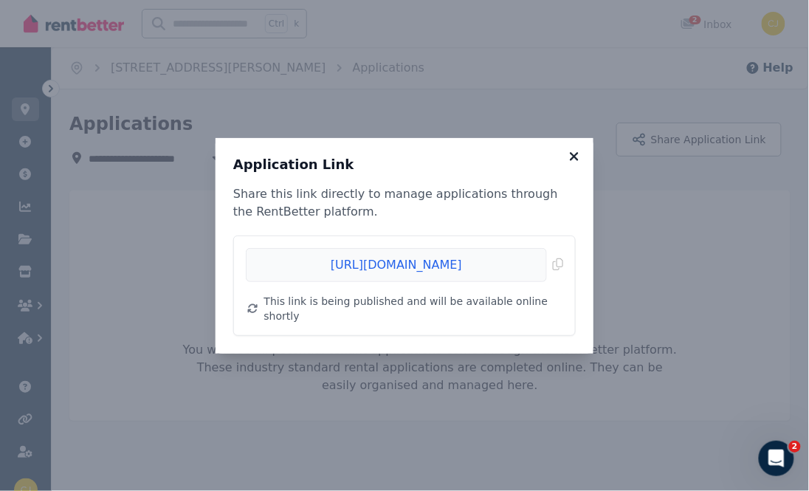
click at [578, 162] on icon at bounding box center [574, 156] width 15 height 13
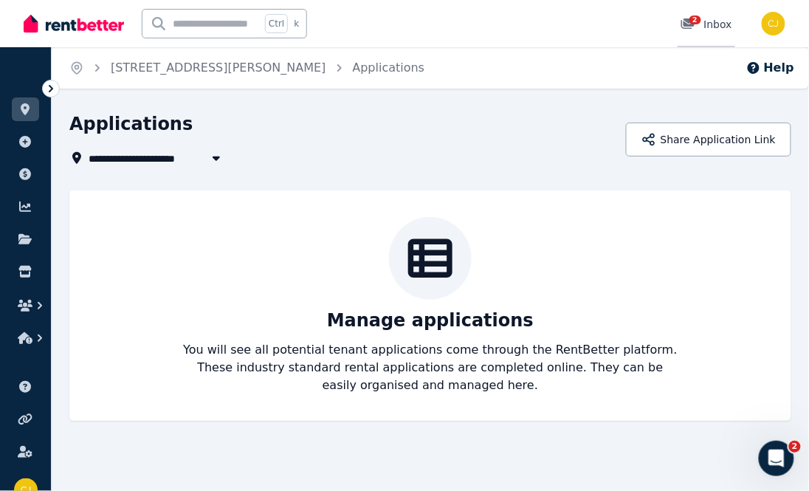
click at [695, 23] on span "2" at bounding box center [695, 19] width 12 height 9
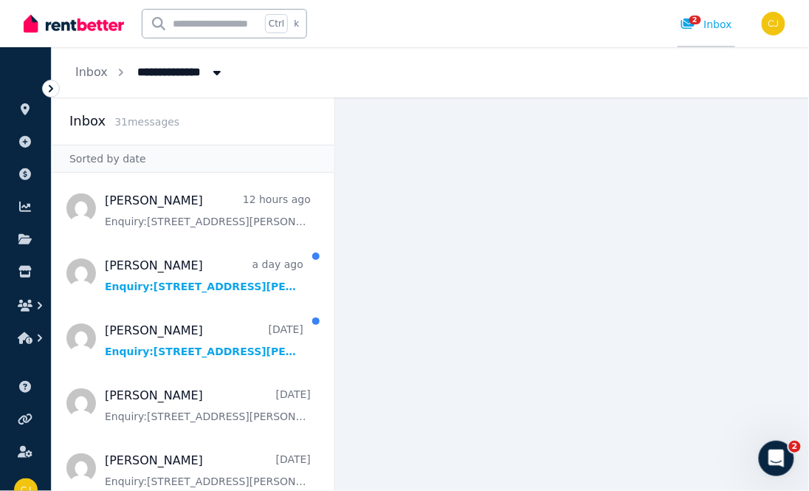
click at [720, 23] on div "2 Inbox" at bounding box center [706, 24] width 52 height 15
click at [671, 263] on main at bounding box center [572, 293] width 474 height 393
click at [170, 62] on span "All Properties" at bounding box center [185, 71] width 115 height 24
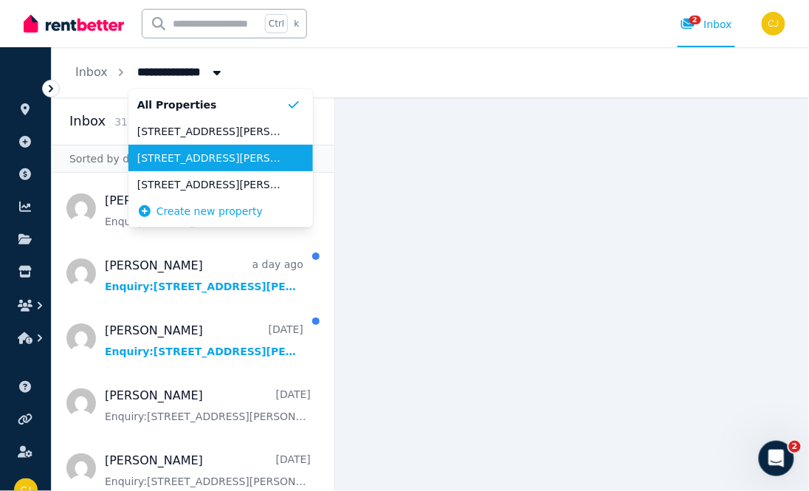
click at [168, 151] on span "[STREET_ADDRESS][PERSON_NAME]" at bounding box center [211, 158] width 149 height 15
type input "**********"
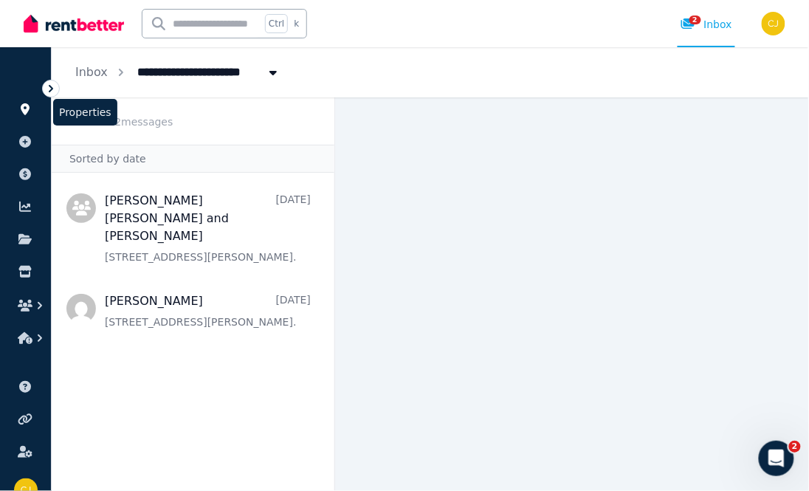
click at [24, 104] on icon at bounding box center [25, 109] width 9 height 12
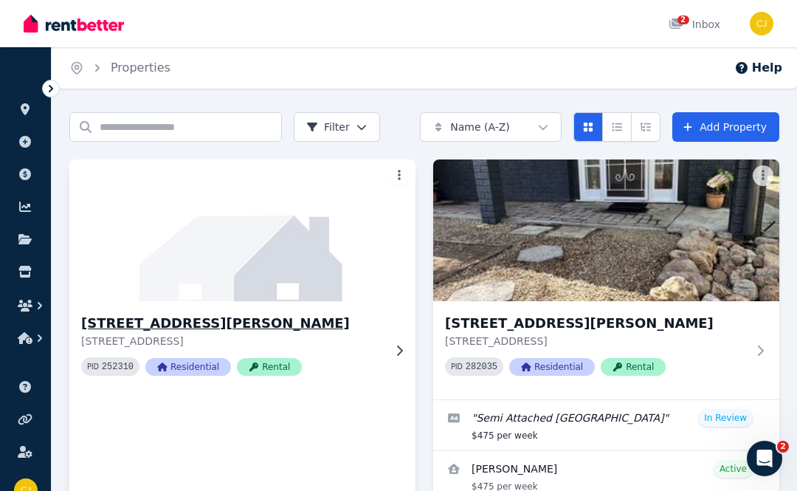
click at [322, 255] on img at bounding box center [241, 230] width 363 height 149
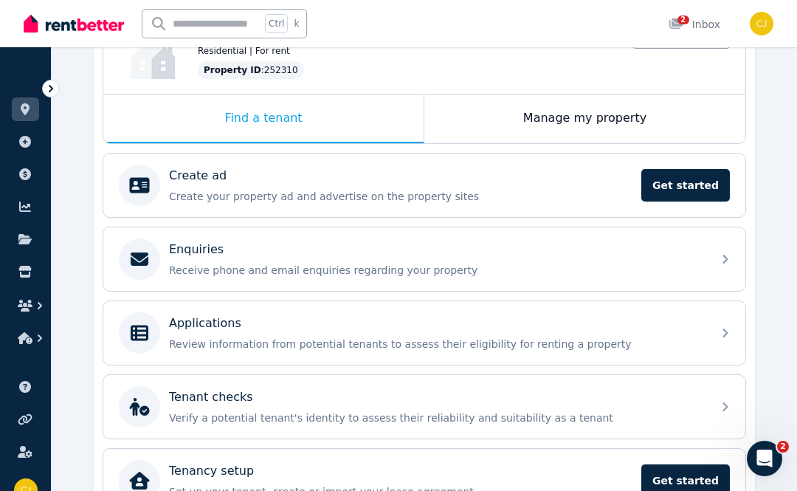
scroll to position [205, 0]
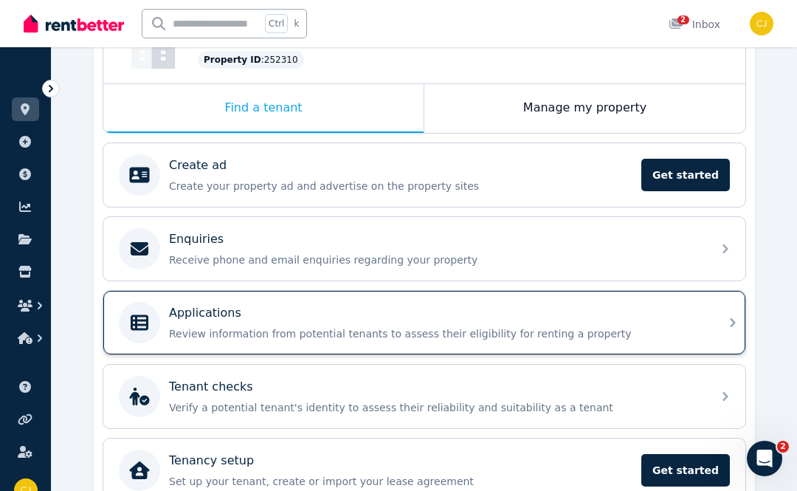
click at [727, 317] on icon at bounding box center [733, 323] width 18 height 18
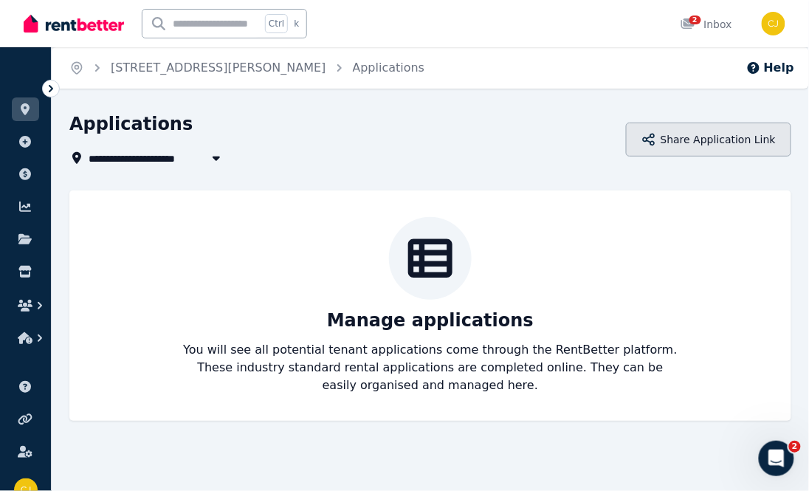
click at [686, 145] on button "Share Application Link" at bounding box center [708, 139] width 165 height 34
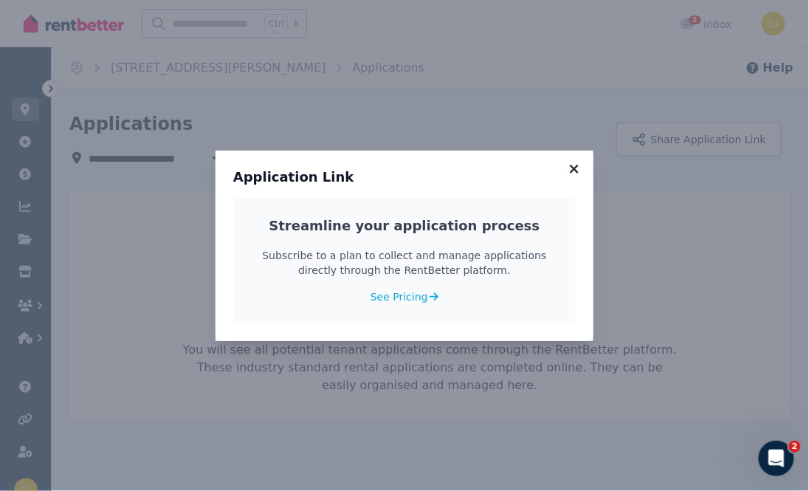
click at [571, 166] on icon at bounding box center [574, 169] width 8 height 8
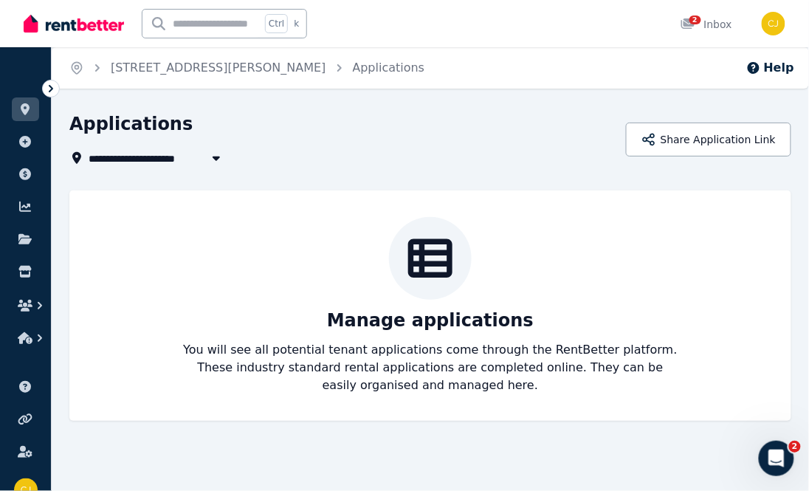
click at [218, 160] on icon "button" at bounding box center [216, 158] width 15 height 12
type input "**********"
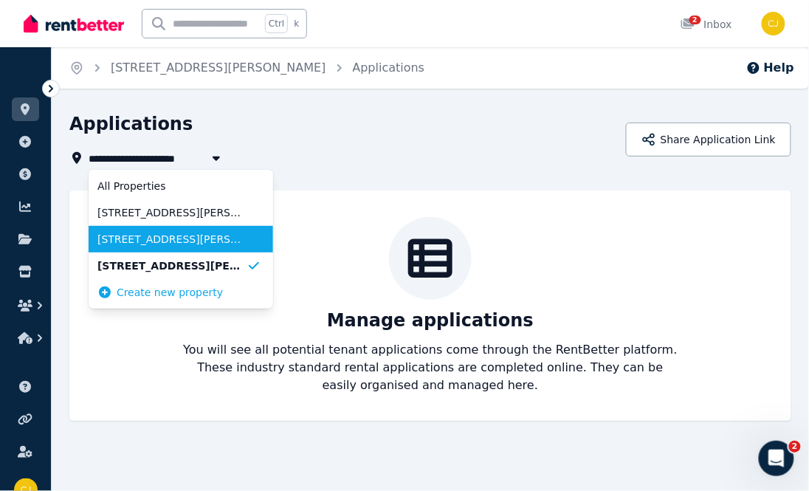
click at [196, 238] on span "[STREET_ADDRESS][PERSON_NAME]" at bounding box center [171, 239] width 149 height 15
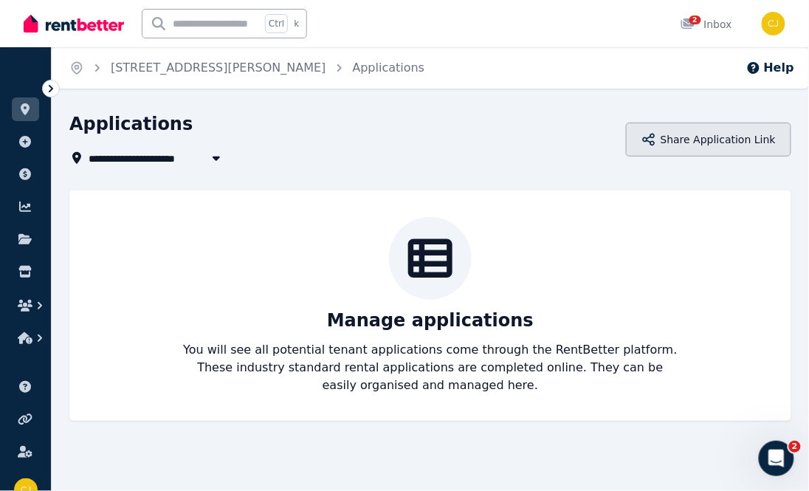
click at [724, 134] on button "Share Application Link" at bounding box center [708, 139] width 165 height 34
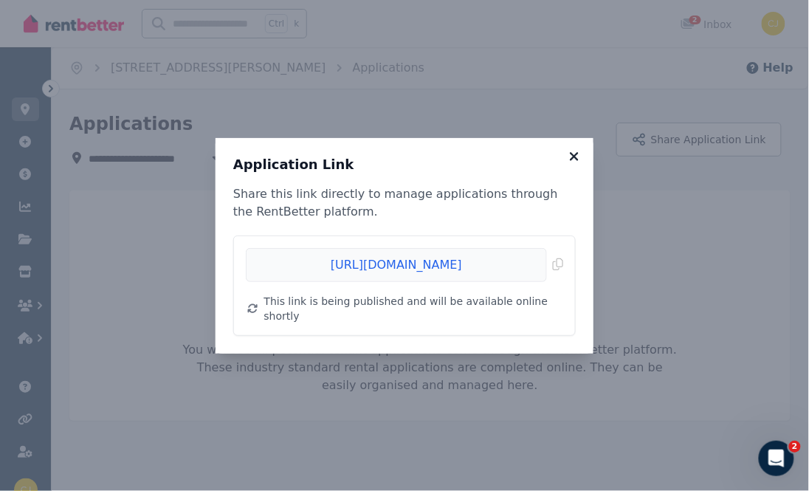
click at [577, 162] on icon at bounding box center [574, 156] width 15 height 13
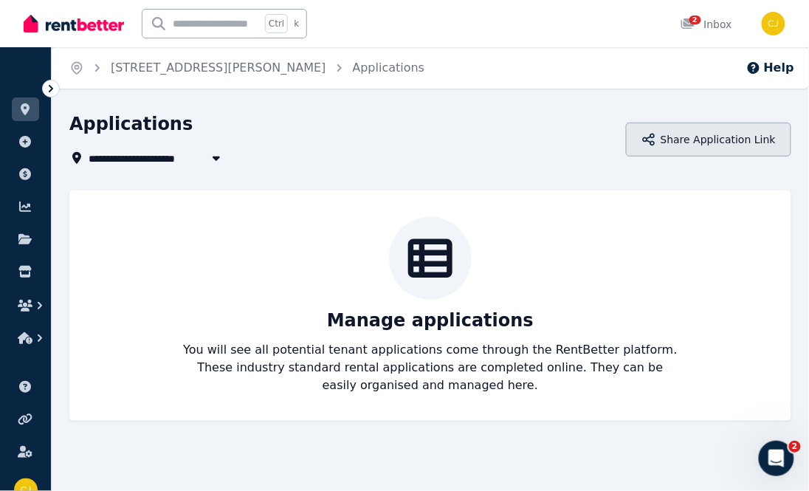
click at [711, 129] on button "Share Application Link" at bounding box center [708, 139] width 165 height 34
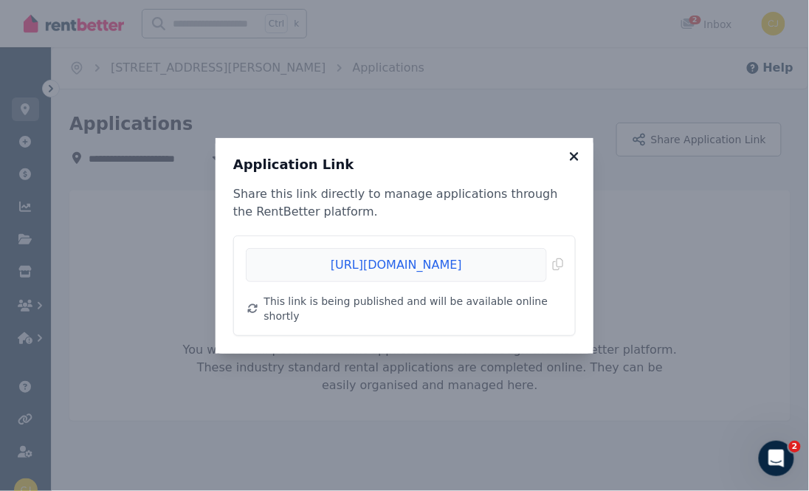
click at [574, 160] on icon at bounding box center [574, 156] width 8 height 8
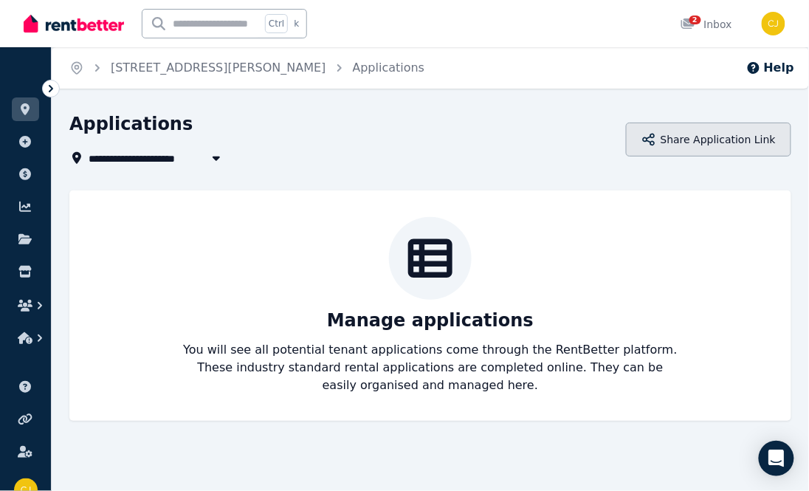
click at [722, 134] on button "Share Application Link" at bounding box center [708, 139] width 165 height 34
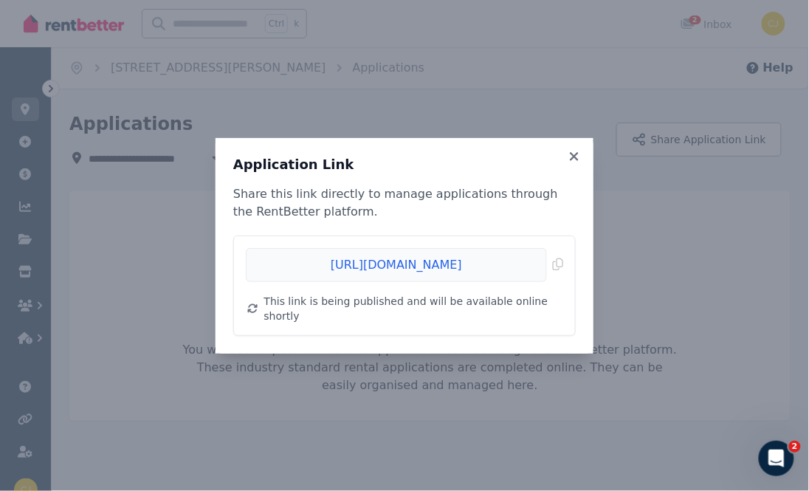
click at [627, 272] on div "Application Link Share this link directly to manage applications through the Re…" at bounding box center [404, 245] width 809 height 491
click at [581, 161] on icon at bounding box center [574, 156] width 15 height 13
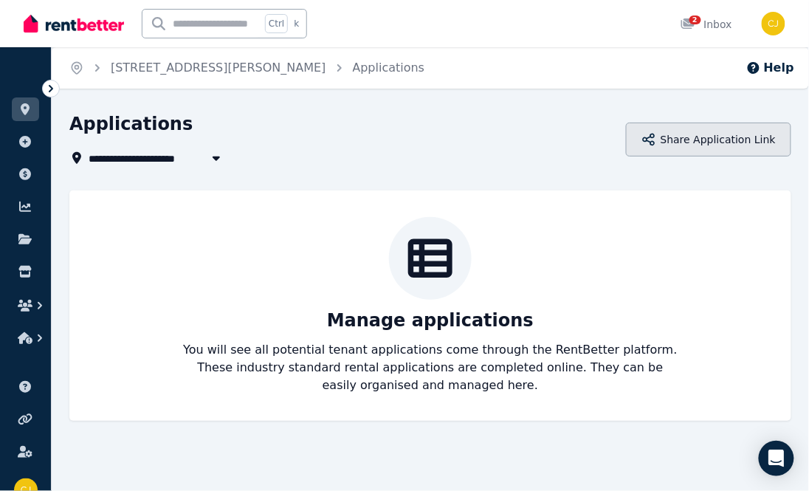
click at [706, 142] on button "Share Application Link" at bounding box center [708, 139] width 165 height 34
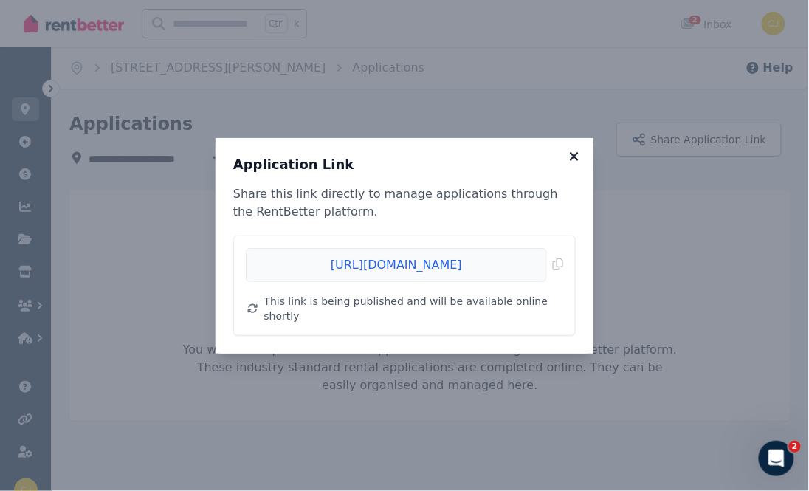
click at [576, 160] on icon at bounding box center [574, 156] width 8 height 8
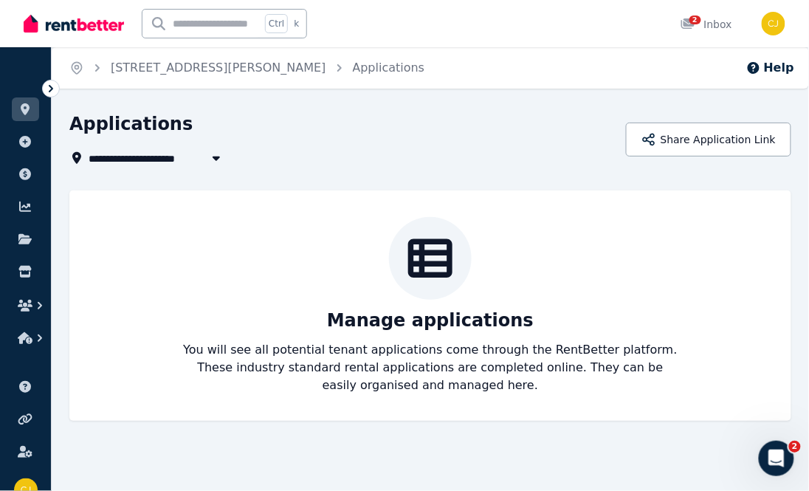
click at [742, 165] on header "**********" at bounding box center [430, 139] width 722 height 55
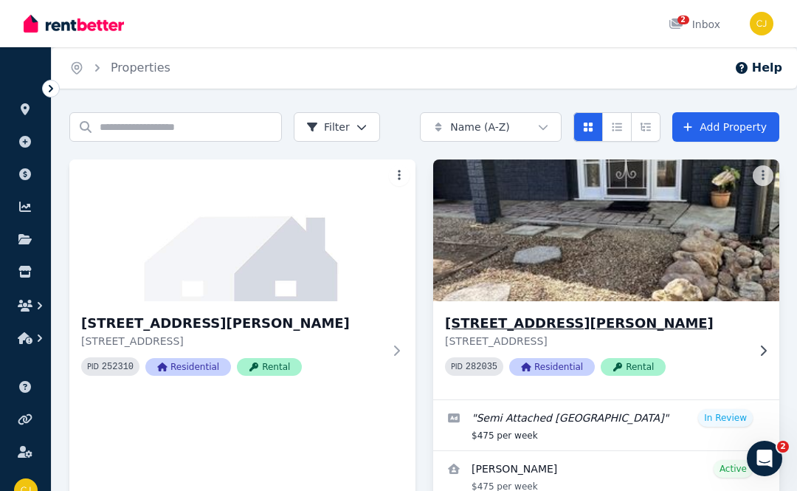
click at [626, 288] on img at bounding box center [605, 230] width 363 height 149
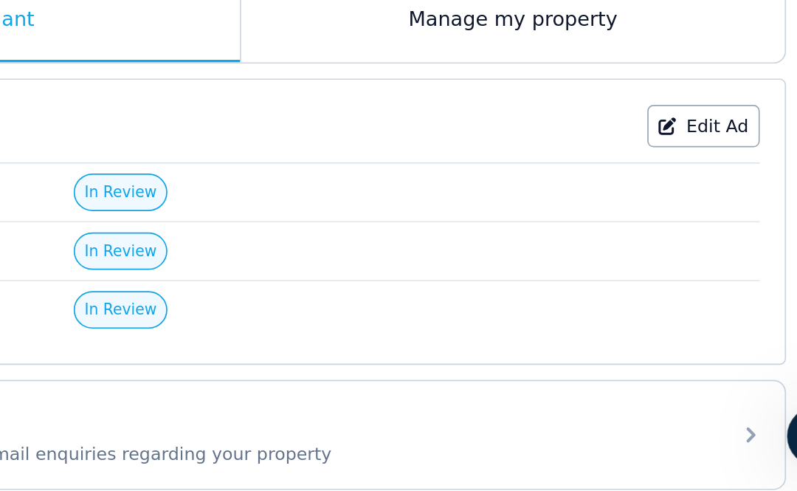
scroll to position [252, 0]
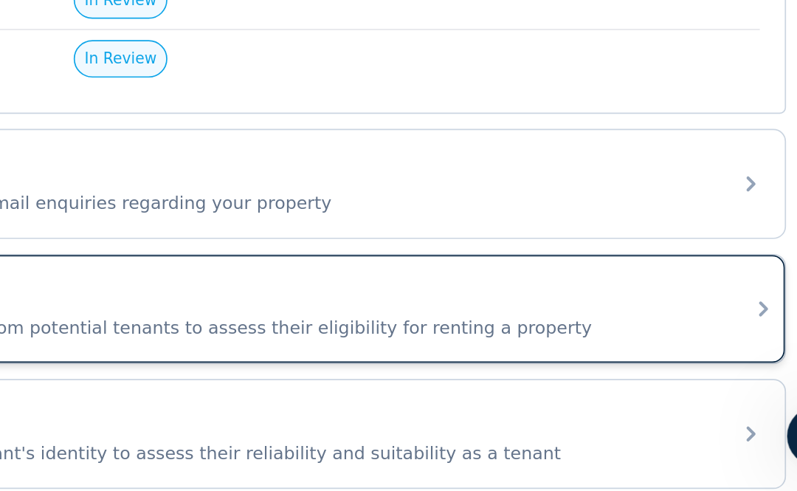
click at [725, 384] on icon at bounding box center [733, 383] width 18 height 18
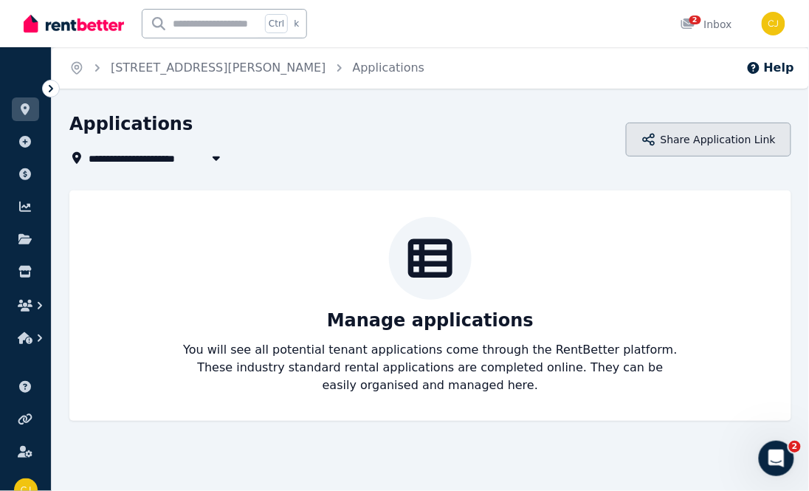
click at [691, 145] on button "Share Application Link" at bounding box center [708, 139] width 165 height 34
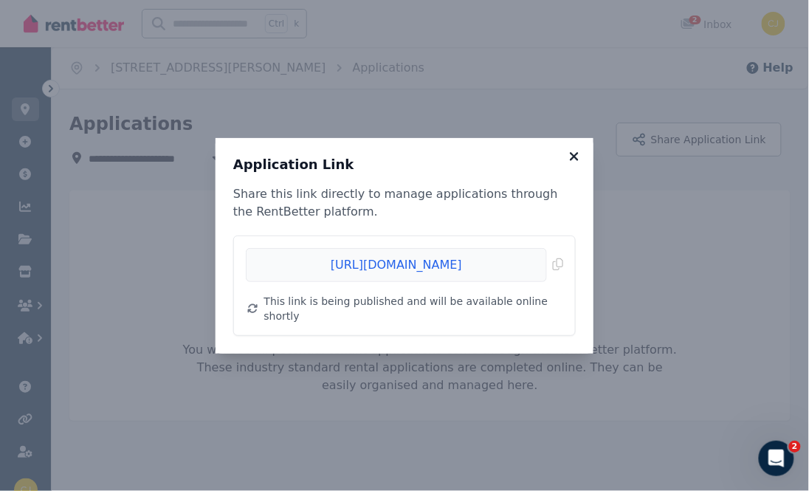
click at [576, 159] on icon at bounding box center [574, 156] width 15 height 13
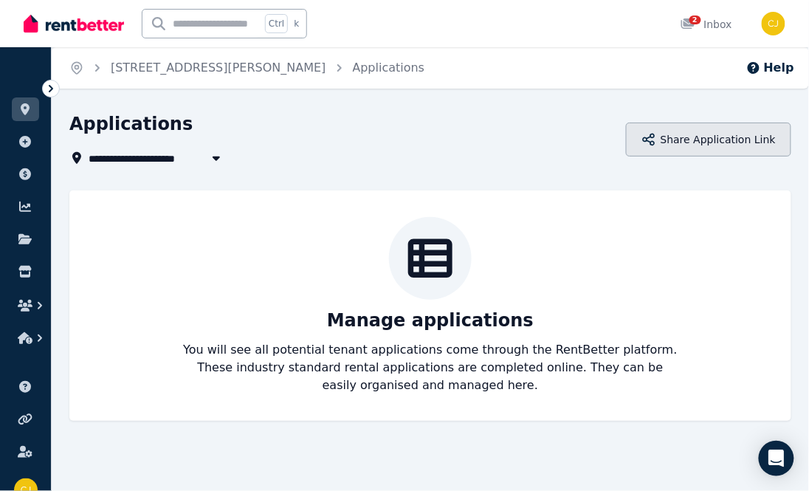
click at [697, 142] on button "Share Application Link" at bounding box center [708, 139] width 165 height 34
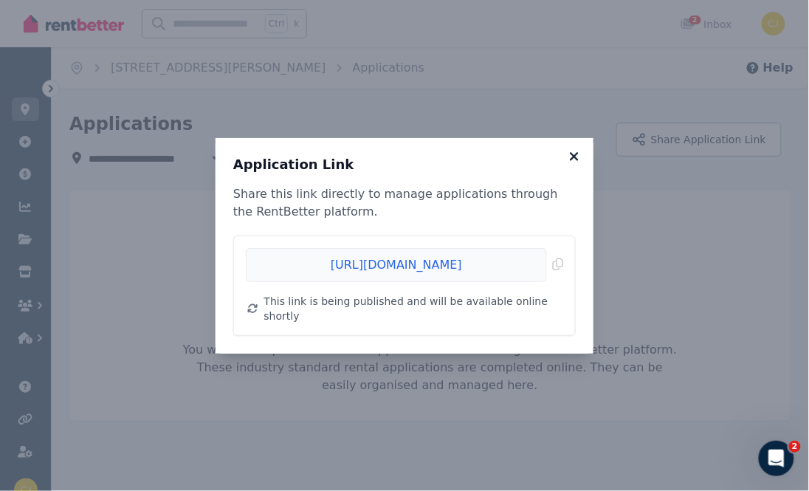
click at [568, 157] on icon at bounding box center [574, 156] width 15 height 13
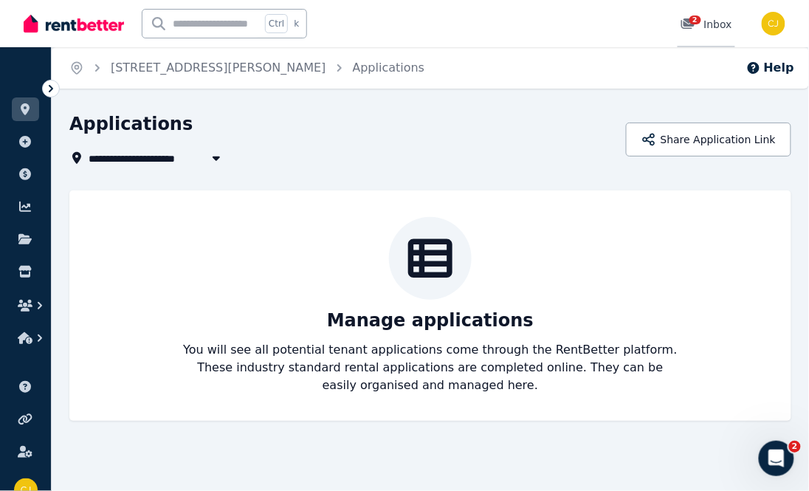
click at [694, 13] on link "2 Inbox" at bounding box center [706, 23] width 58 height 47
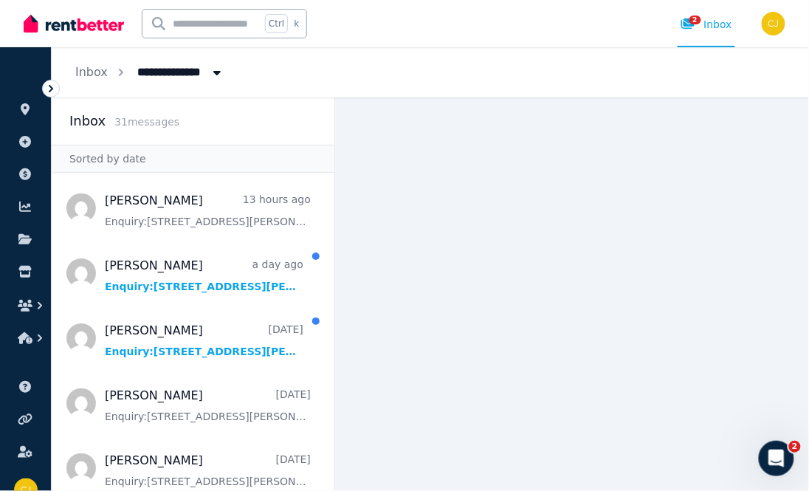
click at [548, 239] on main at bounding box center [572, 293] width 474 height 393
click at [207, 78] on button "Breadcrumb" at bounding box center [217, 72] width 27 height 27
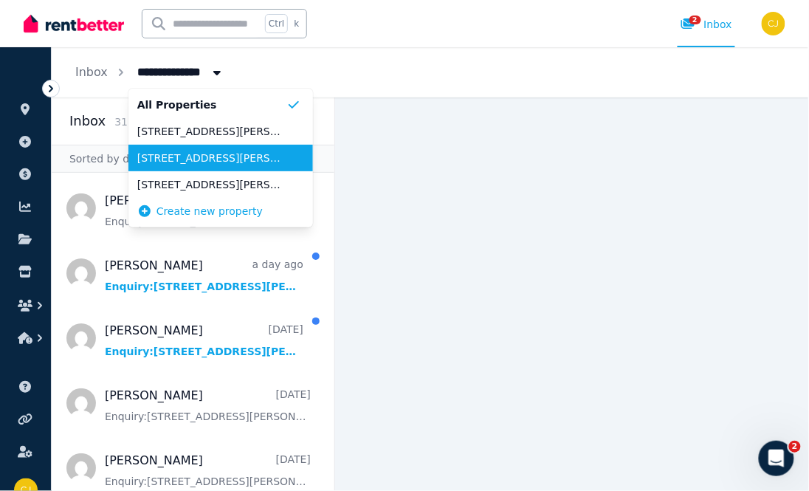
click at [231, 166] on li "[STREET_ADDRESS][PERSON_NAME]" at bounding box center [220, 158] width 184 height 27
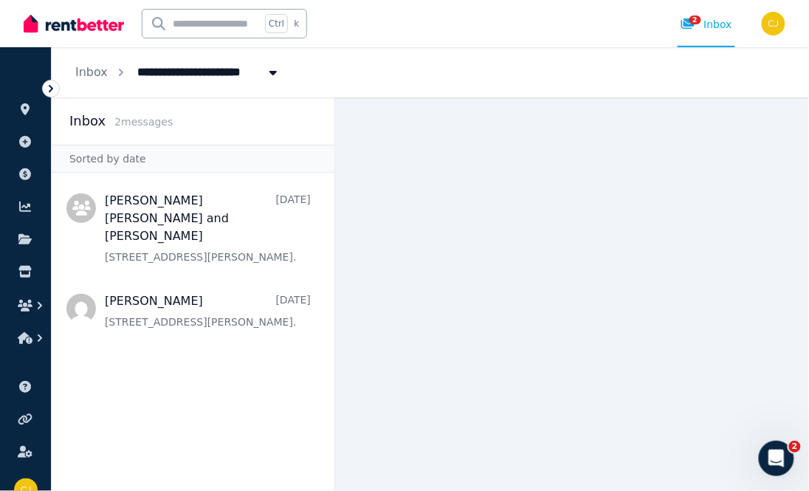
click at [270, 69] on icon "Breadcrumb" at bounding box center [273, 72] width 15 height 12
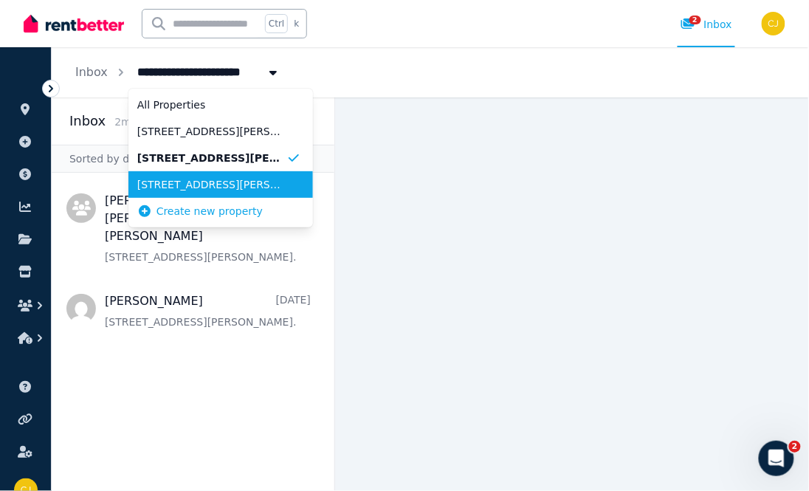
click at [237, 180] on span "[STREET_ADDRESS][PERSON_NAME]" at bounding box center [211, 184] width 149 height 15
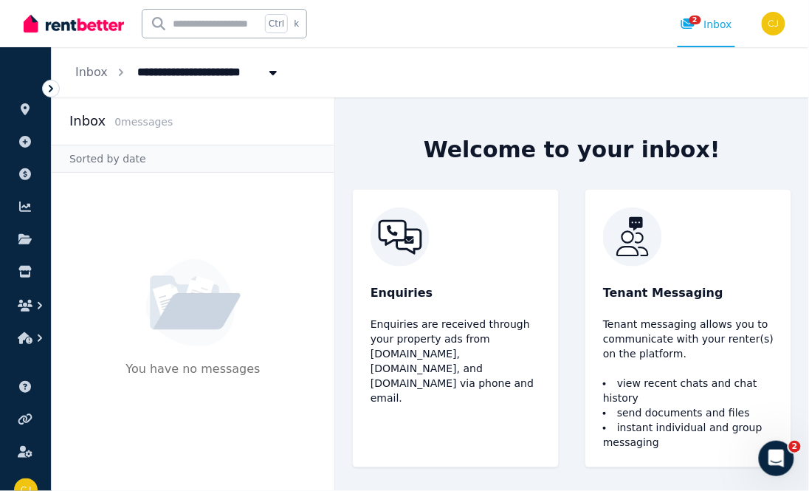
click at [274, 61] on button "Breadcrumb" at bounding box center [273, 72] width 27 height 27
type input "**********"
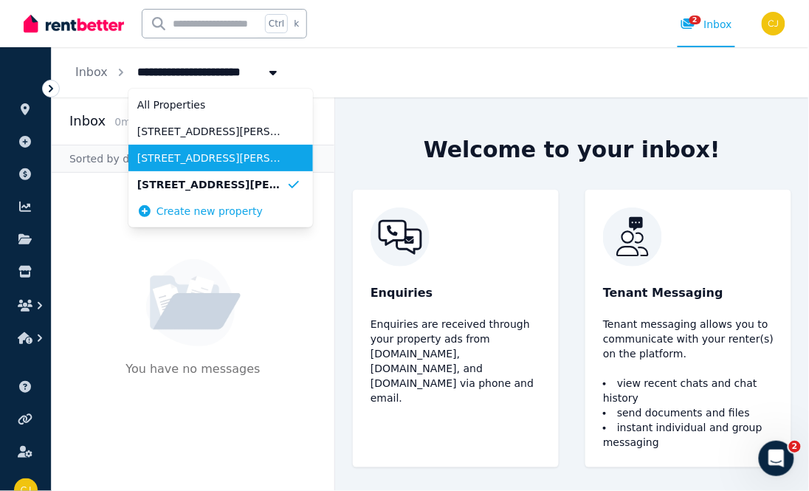
click at [245, 160] on span "[STREET_ADDRESS][PERSON_NAME]" at bounding box center [211, 158] width 149 height 15
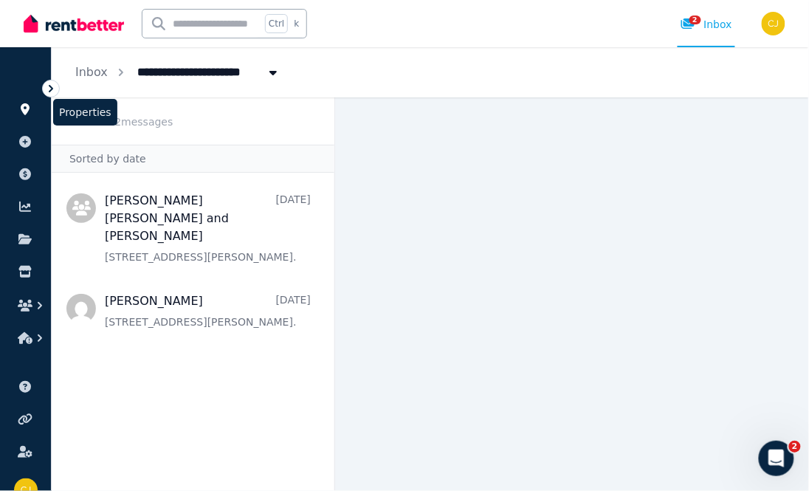
click at [20, 107] on icon at bounding box center [25, 109] width 15 height 12
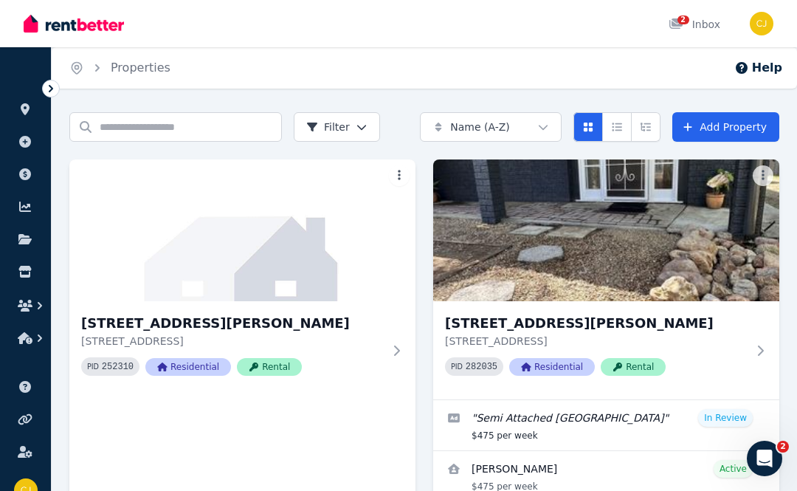
click at [552, 176] on img at bounding box center [606, 230] width 346 height 142
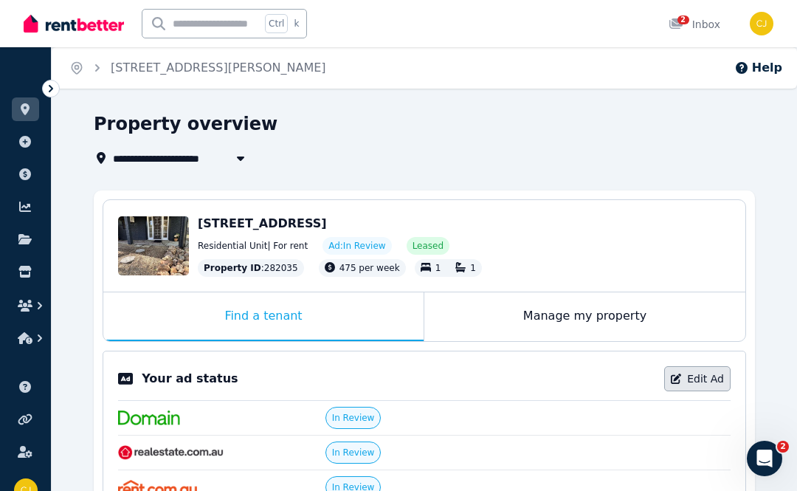
click at [727, 373] on link "Edit Ad" at bounding box center [697, 378] width 66 height 25
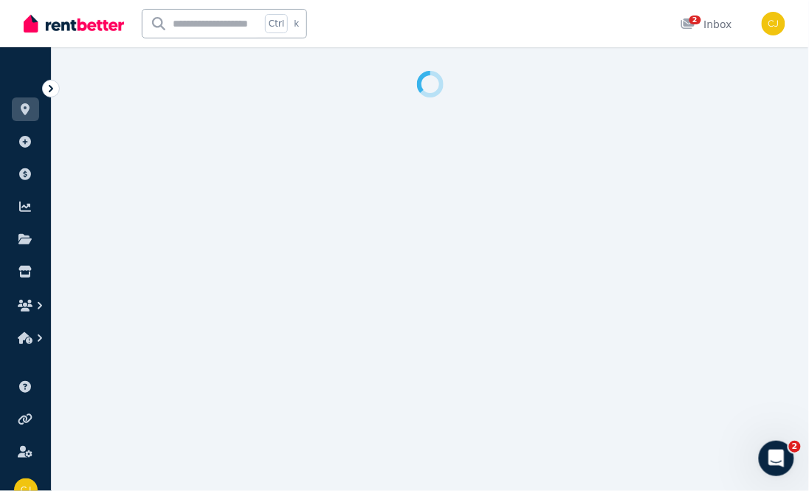
select select "**********"
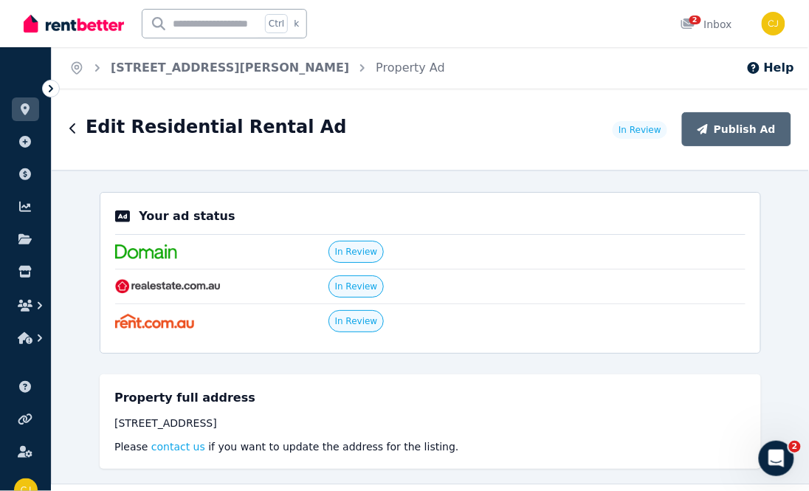
scroll to position [280, 0]
